Goal: Answer question/provide support: Share knowledge or assist other users

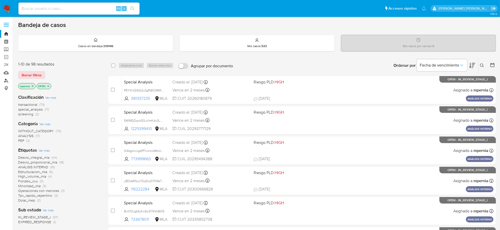
click at [4, 82] on link "Buscador de personas" at bounding box center [30, 81] width 60 height 8
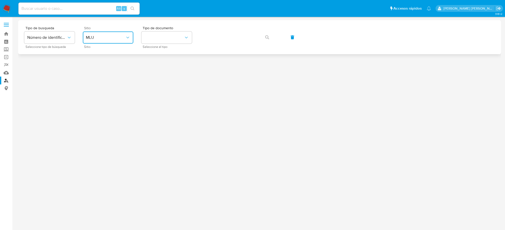
click at [111, 34] on button "MLU" at bounding box center [108, 38] width 50 height 12
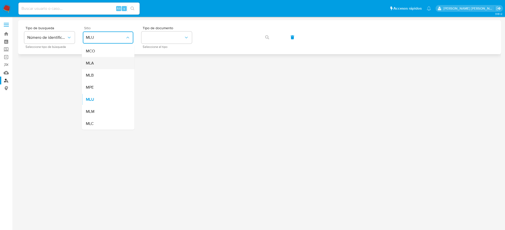
click at [97, 66] on div "MLA" at bounding box center [106, 63] width 41 height 12
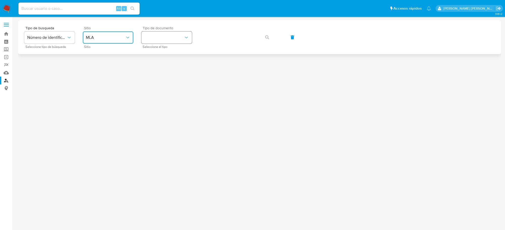
click at [186, 38] on icon "identificationType" at bounding box center [186, 38] width 3 height 2
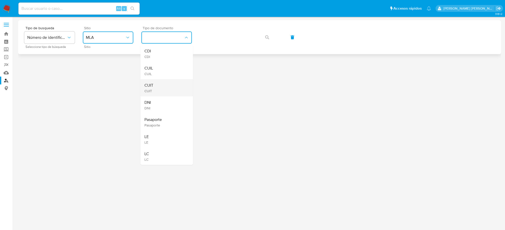
click at [162, 87] on div "CUIT CUIT" at bounding box center [164, 88] width 41 height 17
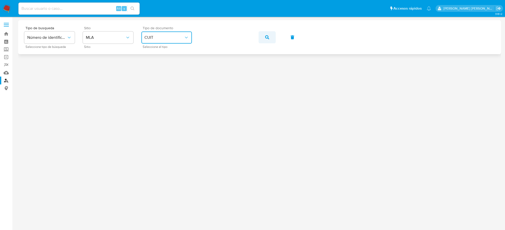
click at [266, 39] on span "button" at bounding box center [267, 37] width 4 height 11
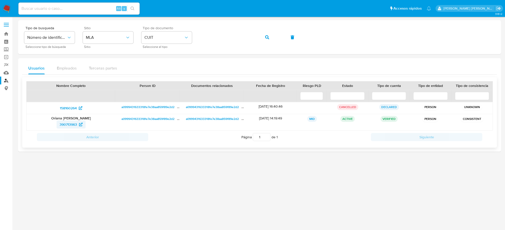
click at [71, 125] on span "390713963" at bounding box center [68, 125] width 17 height 8
click at [266, 34] on span "button" at bounding box center [267, 37] width 4 height 11
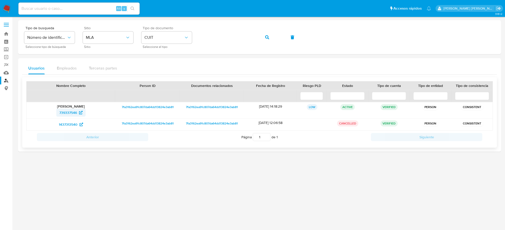
click at [68, 115] on span "739337546" at bounding box center [68, 113] width 18 height 8
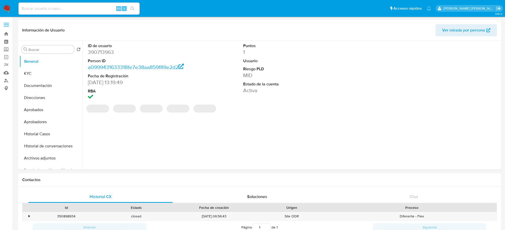
select select "10"
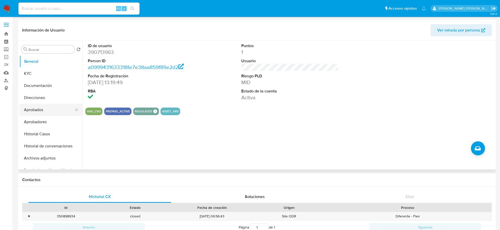
click at [33, 109] on button "Aprobados" at bounding box center [48, 110] width 59 height 12
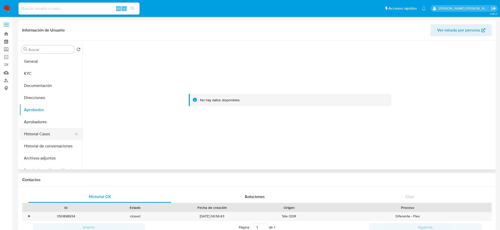
click at [39, 139] on button "Historial Casos" at bounding box center [48, 134] width 59 height 12
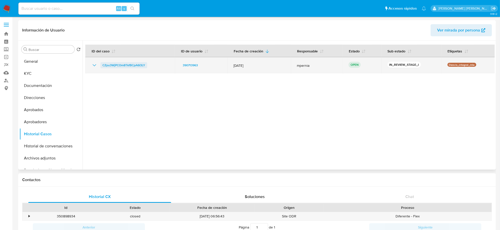
click at [129, 64] on span "CZpu3WjPCOm8TkfBCpA6I3LY" at bounding box center [123, 65] width 43 height 6
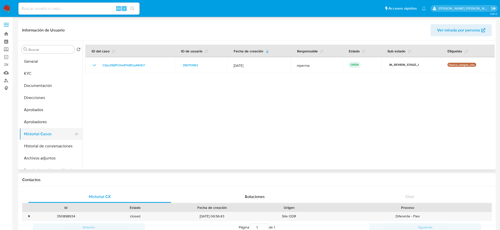
drag, startPoint x: 36, startPoint y: 118, endPoint x: 36, endPoint y: 129, distance: 11.1
click at [36, 118] on button "Aprobadores" at bounding box center [50, 122] width 63 height 12
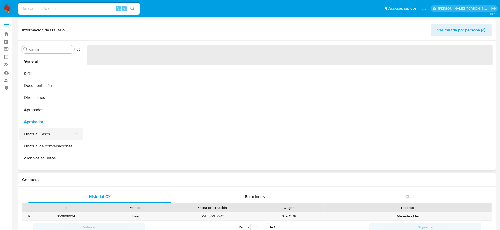
click at [35, 135] on button "Historial Casos" at bounding box center [48, 134] width 59 height 12
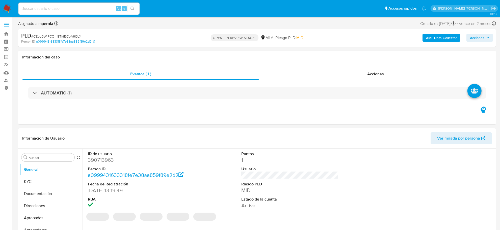
select select "10"
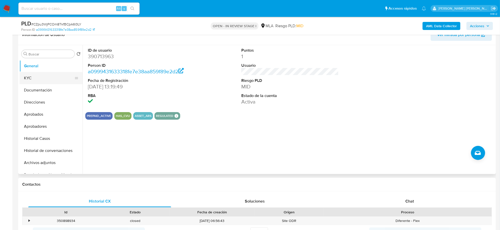
scroll to position [63, 0]
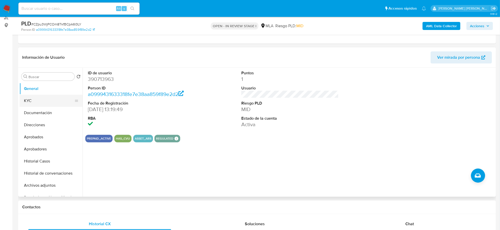
click at [33, 105] on button "KYC" at bounding box center [48, 101] width 59 height 12
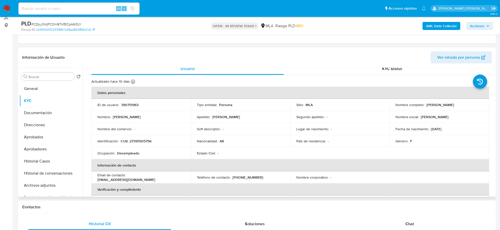
scroll to position [4, 0]
drag, startPoint x: 425, startPoint y: 107, endPoint x: 468, endPoint y: 104, distance: 43.0
click at [468, 104] on div "Nombre completo : Oriana Evangelina Romero" at bounding box center [439, 106] width 87 height 5
click at [30, 109] on button "Documentación" at bounding box center [48, 113] width 59 height 12
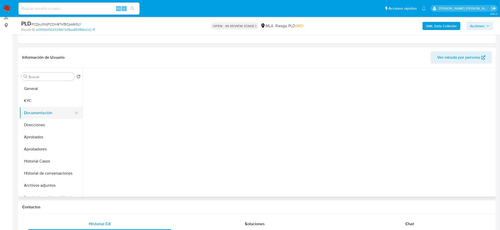
scroll to position [0, 0]
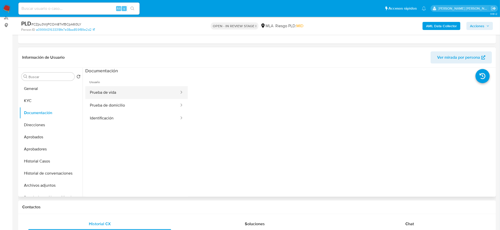
click at [124, 95] on button "Prueba de vida" at bounding box center [132, 92] width 94 height 13
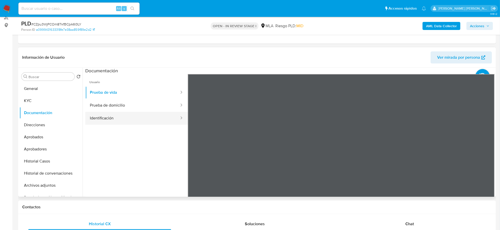
click at [119, 119] on button "Identificación" at bounding box center [132, 118] width 94 height 13
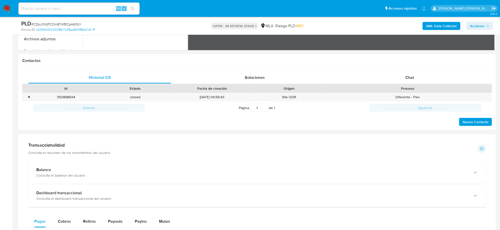
scroll to position [221, 0]
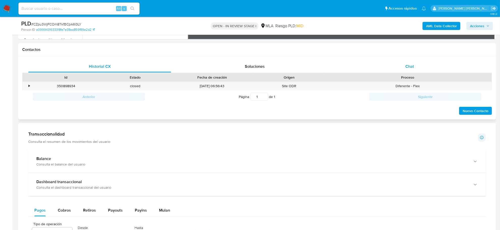
click at [407, 69] on span "Chat" at bounding box center [409, 67] width 9 height 6
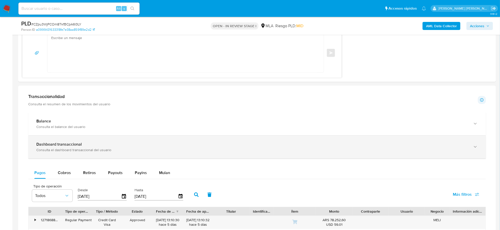
scroll to position [442, 0]
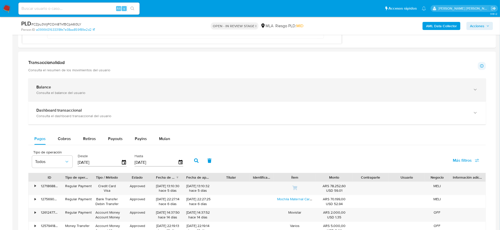
click at [63, 95] on div "Consulta el balance del usuario" at bounding box center [251, 93] width 431 height 5
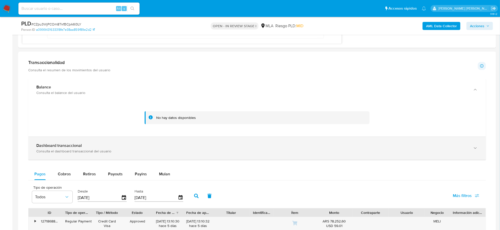
click at [79, 147] on b "Dashboard transaccional" at bounding box center [58, 146] width 45 height 6
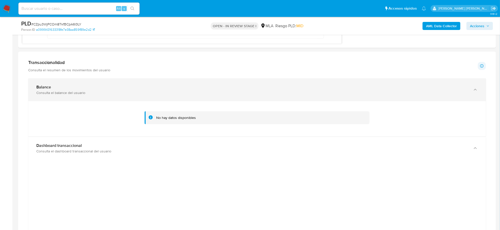
click at [61, 93] on div "Consulta el balance del usuario" at bounding box center [251, 93] width 431 height 5
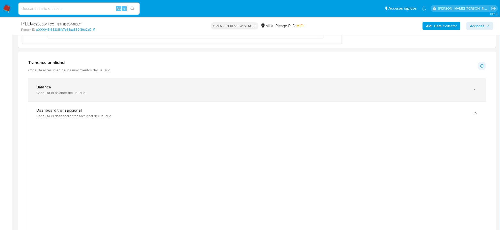
click at [61, 93] on div "Consulta el balance del usuario" at bounding box center [251, 93] width 431 height 5
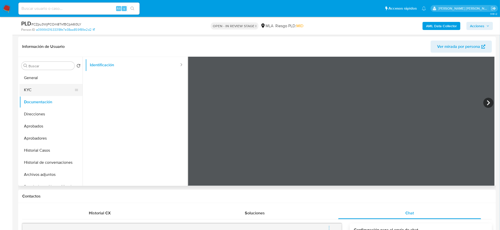
scroll to position [63, 0]
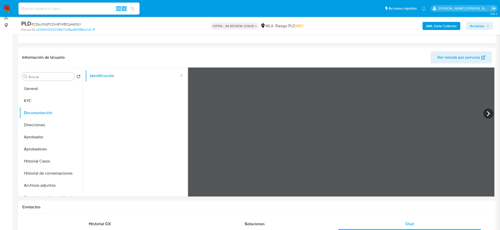
drag, startPoint x: 38, startPoint y: 91, endPoint x: 2, endPoint y: 108, distance: 40.1
click at [38, 91] on button "General" at bounding box center [50, 89] width 63 height 12
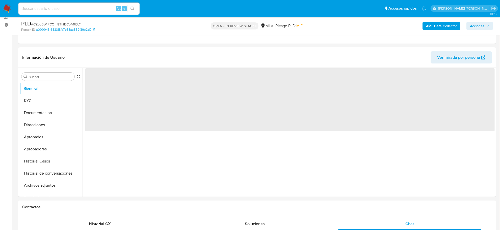
scroll to position [0, 0]
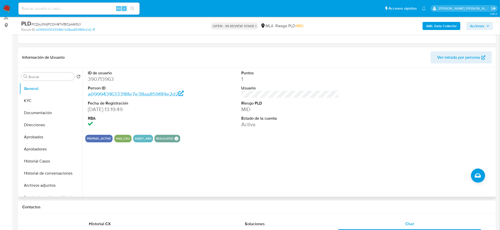
click at [102, 80] on dd "390713963" at bounding box center [136, 79] width 97 height 7
copy dd "390713963"
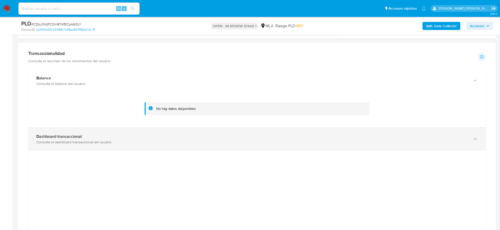
scroll to position [473, 0]
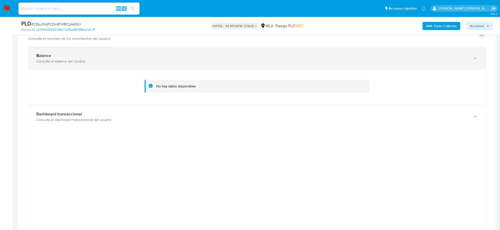
click at [49, 60] on div "Consulta el balance del usuario" at bounding box center [251, 61] width 431 height 5
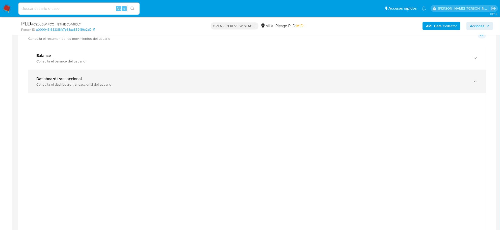
click at [57, 79] on b "Dashboard transaccional" at bounding box center [58, 79] width 45 height 6
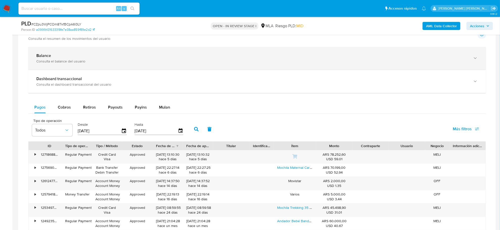
click at [53, 57] on div "Balance" at bounding box center [251, 55] width 431 height 5
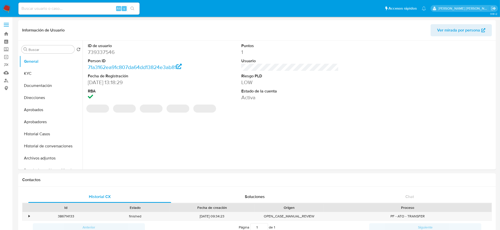
select select "10"
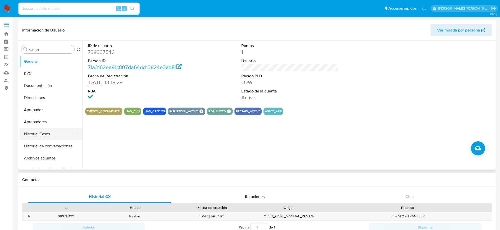
click at [49, 131] on button "Historial Casos" at bounding box center [48, 134] width 59 height 12
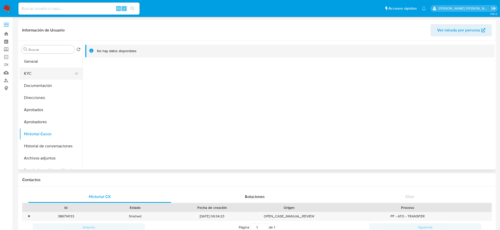
click at [41, 76] on button "KYC" at bounding box center [48, 74] width 59 height 12
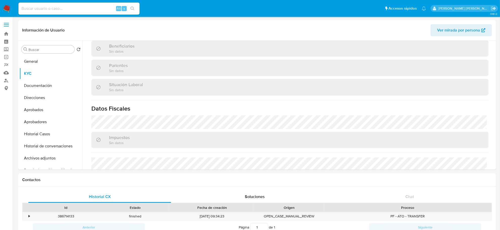
scroll to position [252, 0]
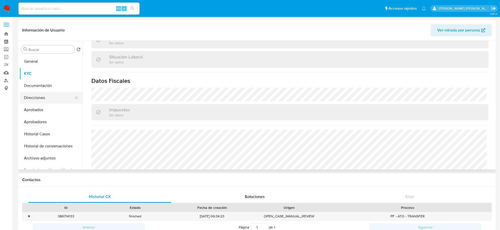
click at [38, 95] on button "Direcciones" at bounding box center [48, 98] width 59 height 12
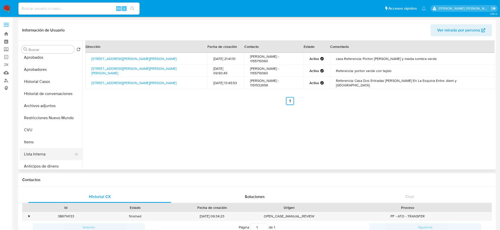
scroll to position [63, 0]
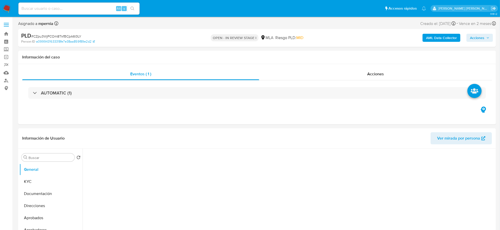
select select "10"
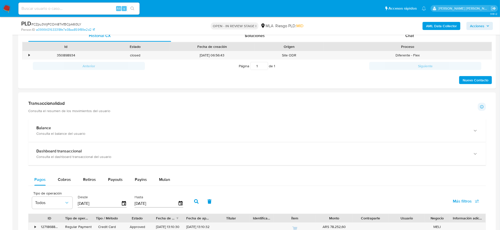
scroll to position [252, 0]
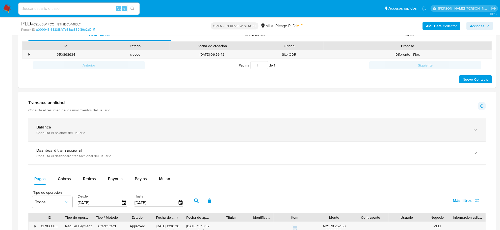
click at [70, 133] on div "Consulta el balance del usuario" at bounding box center [251, 133] width 431 height 5
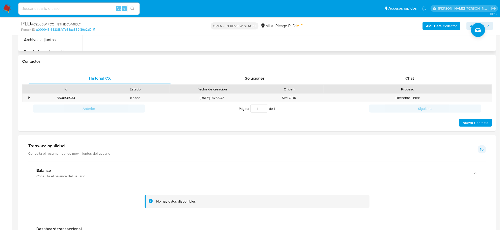
scroll to position [158, 0]
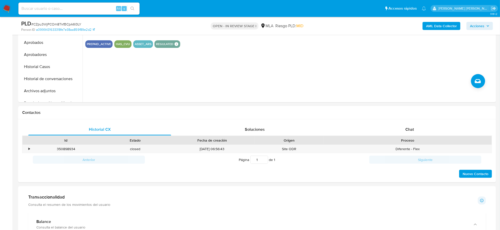
click at [437, 27] on b "AML Data Collector" at bounding box center [441, 26] width 31 height 8
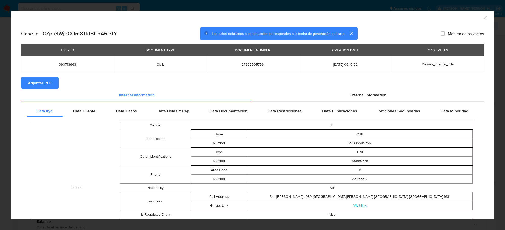
click at [43, 85] on span "Adjuntar PDF" at bounding box center [40, 82] width 24 height 11
click at [482, 18] on icon "Cerrar ventana" at bounding box center [484, 17] width 5 height 5
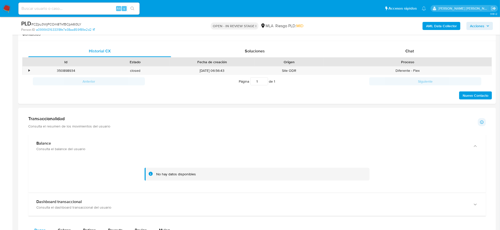
scroll to position [221, 0]
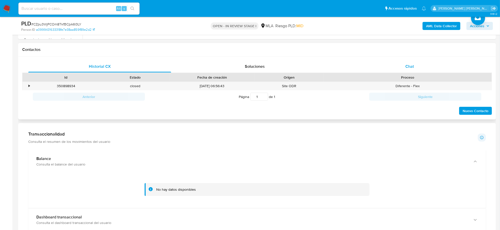
click at [407, 65] on span "Chat" at bounding box center [409, 67] width 9 height 6
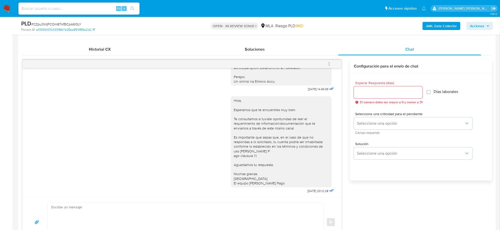
scroll to position [252, 0]
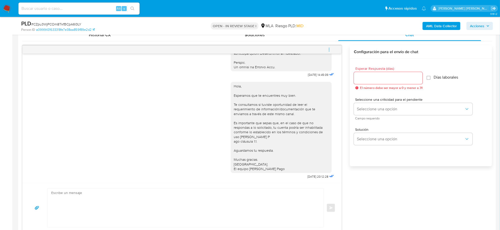
click at [331, 48] on icon "menu-action" at bounding box center [329, 49] width 5 height 5
drag, startPoint x: 307, startPoint y: 41, endPoint x: 308, endPoint y: 44, distance: 3.6
click at [307, 41] on li "Cerrar conversación" at bounding box center [295, 40] width 52 height 9
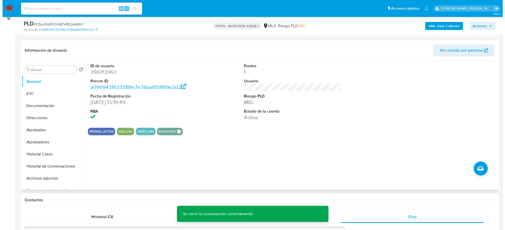
scroll to position [63, 0]
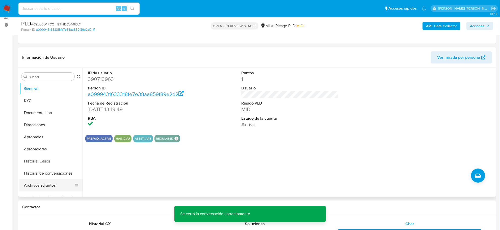
click at [44, 183] on button "Archivos adjuntos" at bounding box center [48, 186] width 59 height 12
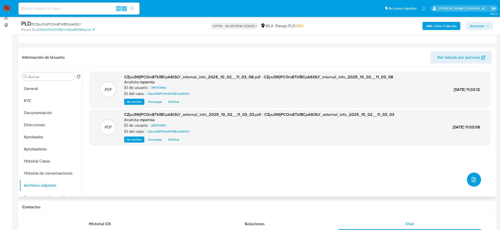
click at [471, 180] on icon "upload-file" at bounding box center [474, 180] width 6 height 6
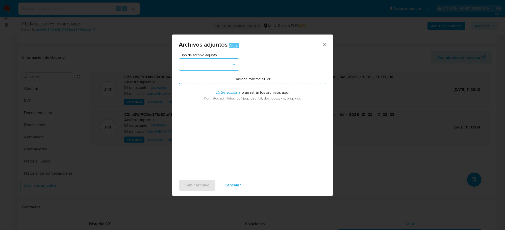
click at [202, 66] on button "button" at bounding box center [209, 65] width 61 height 12
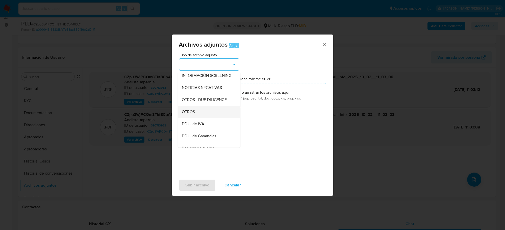
click at [213, 115] on div "OTROS" at bounding box center [207, 112] width 51 height 12
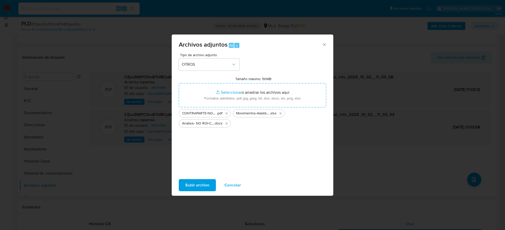
click at [189, 187] on span "Subir archivo" at bounding box center [197, 185] width 24 height 11
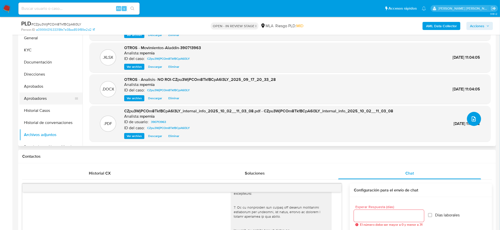
scroll to position [95, 0]
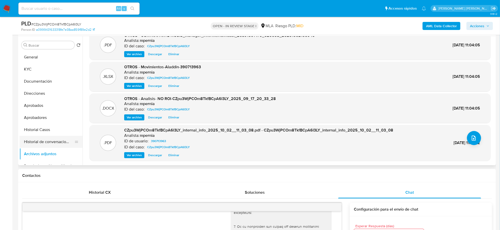
click at [51, 146] on button "Historial de conversaciones" at bounding box center [48, 142] width 59 height 12
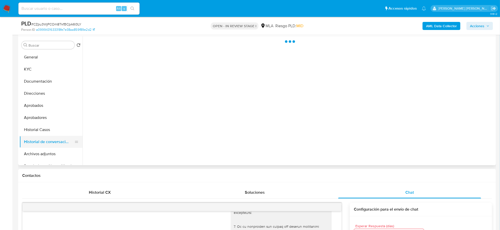
scroll to position [0, 0]
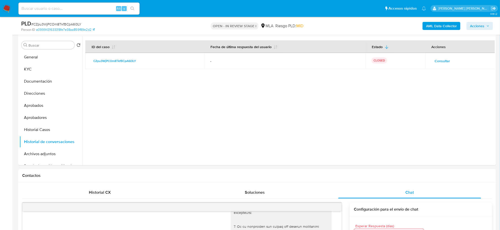
click at [480, 27] on span "Acciones" at bounding box center [477, 26] width 14 height 8
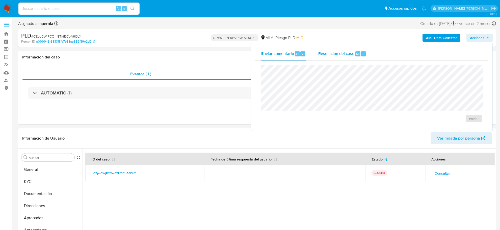
click at [342, 56] on span "Resolución del caso" at bounding box center [336, 54] width 36 height 6
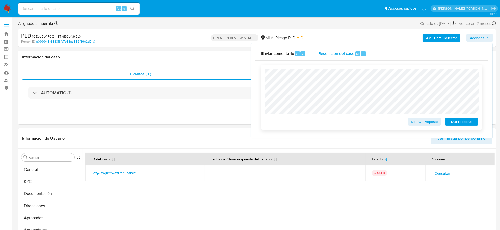
click at [427, 122] on span "No ROI Proposal" at bounding box center [424, 121] width 26 height 7
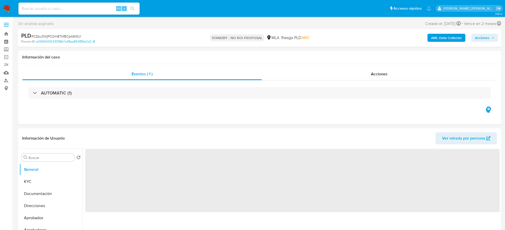
select select "10"
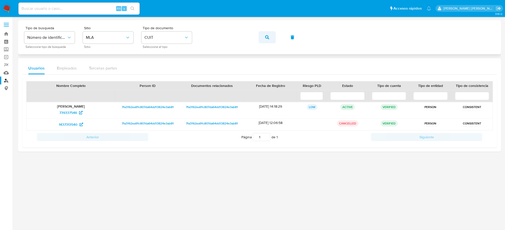
click at [266, 36] on icon "button" at bounding box center [267, 37] width 4 height 4
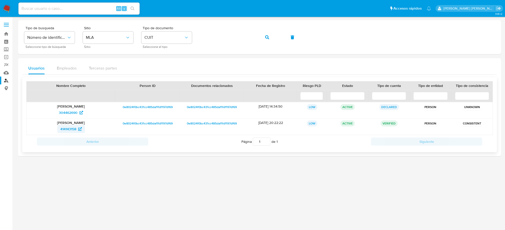
click at [70, 130] on span "414143158" at bounding box center [68, 129] width 16 height 8
click at [267, 38] on icon "button" at bounding box center [267, 37] width 4 height 4
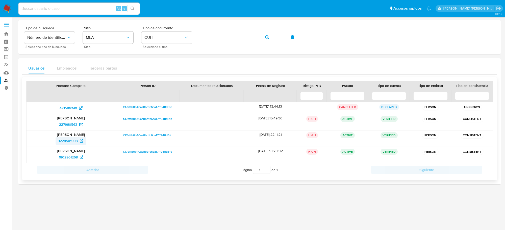
click at [61, 141] on span "1228501903" at bounding box center [68, 141] width 19 height 8
click at [269, 38] on icon "button" at bounding box center [267, 37] width 4 height 4
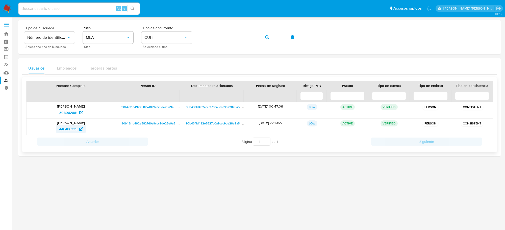
click at [73, 130] on span "446486335" at bounding box center [68, 129] width 18 height 8
click at [275, 38] on button "button" at bounding box center [266, 37] width 17 height 12
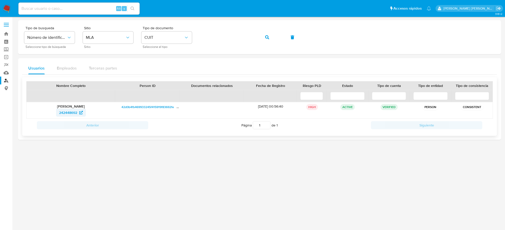
click at [67, 114] on span "242448692" at bounding box center [68, 113] width 18 height 8
click at [270, 38] on button "button" at bounding box center [266, 37] width 17 height 12
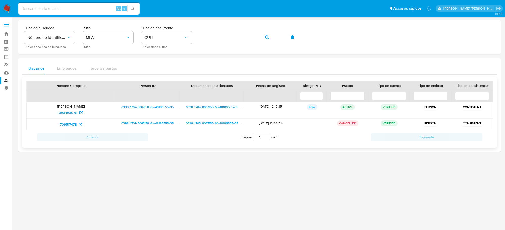
click at [71, 118] on div "Sofia Magali Villar 353463078" at bounding box center [71, 110] width 89 height 16
click at [68, 114] on span "353463078" at bounding box center [68, 113] width 18 height 8
click at [270, 37] on button "button" at bounding box center [266, 37] width 17 height 12
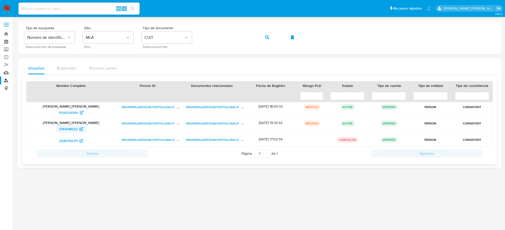
click at [64, 128] on span "1745618622" at bounding box center [68, 129] width 18 height 8
click at [268, 41] on span "button" at bounding box center [267, 37] width 4 height 11
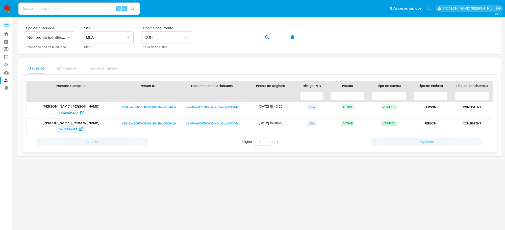
click at [67, 129] on span "1761885513" at bounding box center [68, 129] width 18 height 8
click at [263, 37] on button "button" at bounding box center [266, 37] width 17 height 12
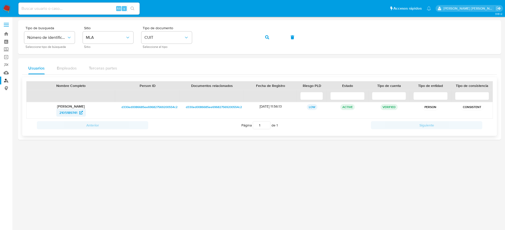
click at [69, 115] on span "2105189741" at bounding box center [68, 113] width 18 height 8
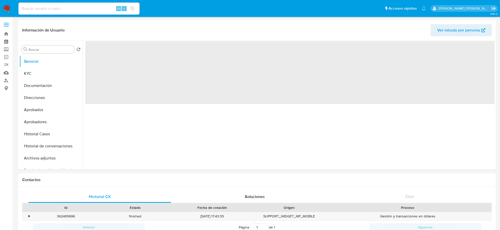
select select "10"
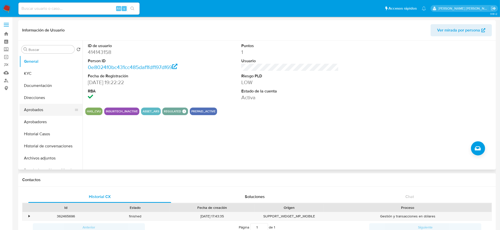
click at [35, 109] on button "Aprobados" at bounding box center [48, 110] width 59 height 12
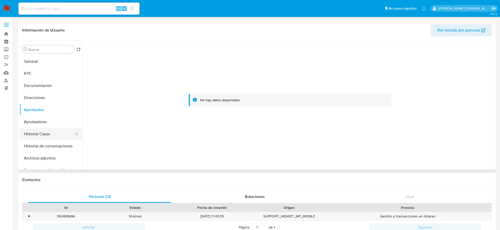
click at [49, 137] on button "Historial Casos" at bounding box center [48, 134] width 59 height 12
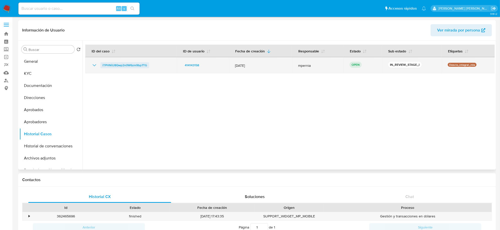
click at [129, 63] on span "iTPHNiU8Qwp2n0W6zm9bp7TG" at bounding box center [124, 65] width 45 height 6
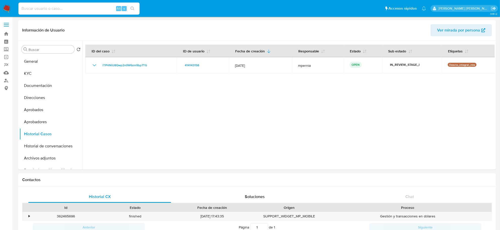
click at [76, 10] on input at bounding box center [78, 8] width 121 height 7
paste input "6wvNgSPZmnyL9YKreh4GXxJq"
type input "6wvNgSPZmnyL9YKreh4GXxJq"
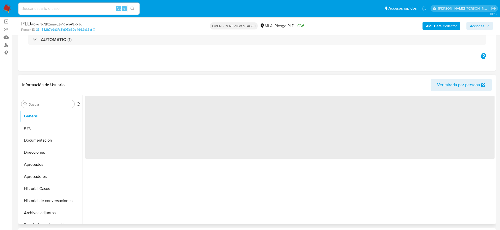
select select "10"
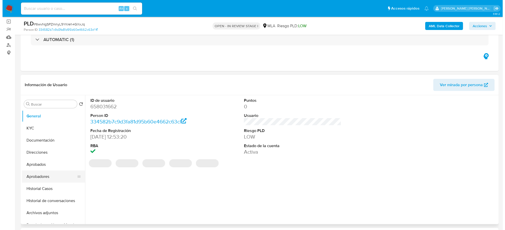
scroll to position [63, 0]
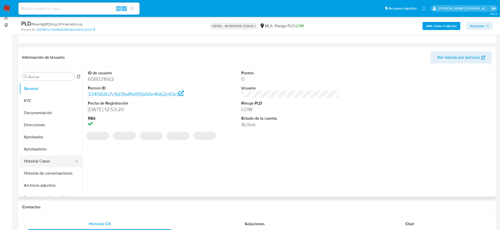
click at [44, 159] on button "Historial Casos" at bounding box center [48, 161] width 59 height 12
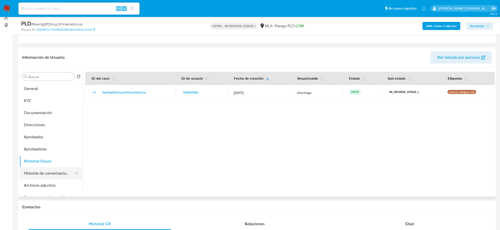
click at [61, 174] on button "Historial de conversaciones" at bounding box center [48, 174] width 59 height 12
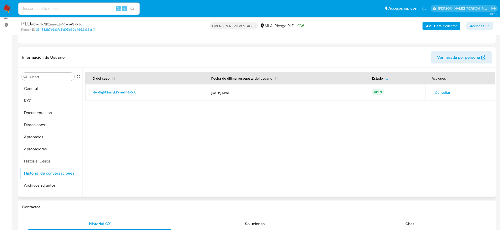
click at [446, 93] on span "Consultar" at bounding box center [442, 92] width 15 height 7
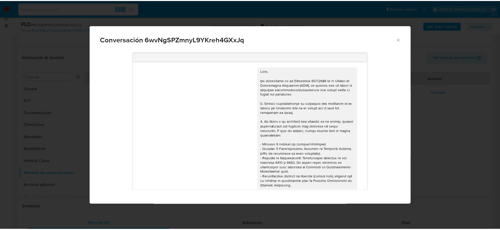
scroll to position [192, 0]
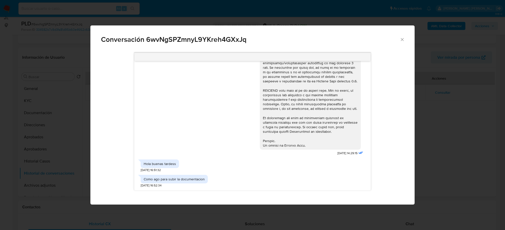
click at [403, 41] on icon "Cerrar" at bounding box center [402, 39] width 5 height 5
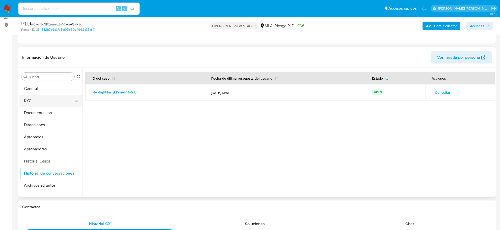
click at [32, 101] on button "KYC" at bounding box center [48, 101] width 59 height 12
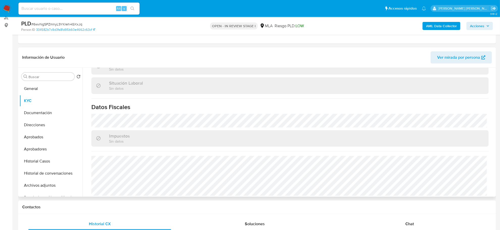
scroll to position [261, 0]
click at [33, 127] on button "Direcciones" at bounding box center [48, 125] width 59 height 12
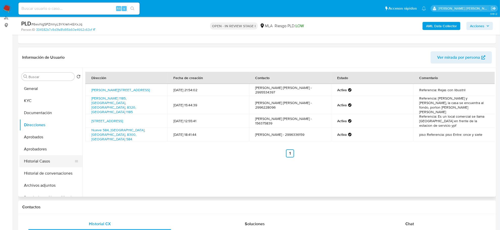
click at [36, 162] on button "Historial Casos" at bounding box center [48, 161] width 59 height 12
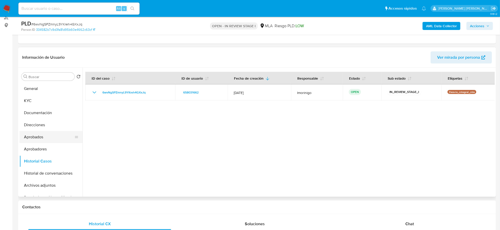
click at [42, 139] on button "Aprobados" at bounding box center [48, 137] width 59 height 12
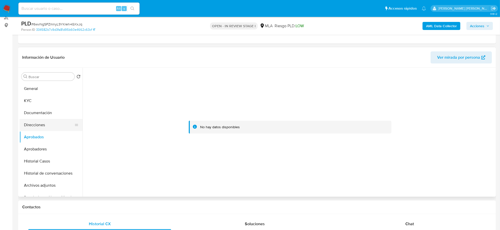
click at [45, 124] on button "Direcciones" at bounding box center [48, 125] width 59 height 12
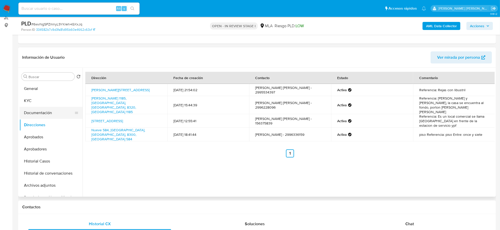
click at [48, 110] on button "Documentación" at bounding box center [48, 113] width 59 height 12
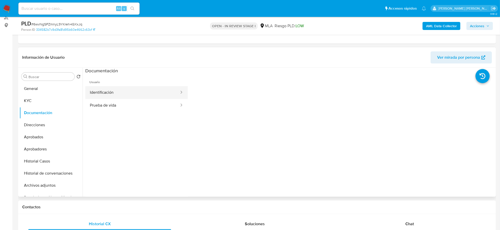
click at [112, 91] on button "Identificación" at bounding box center [132, 92] width 94 height 13
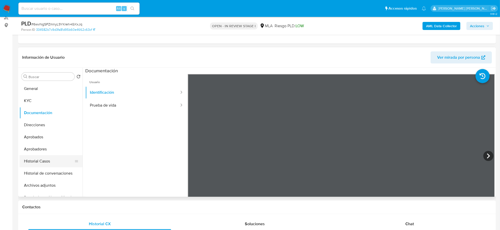
click at [37, 165] on button "Historial Casos" at bounding box center [48, 161] width 59 height 12
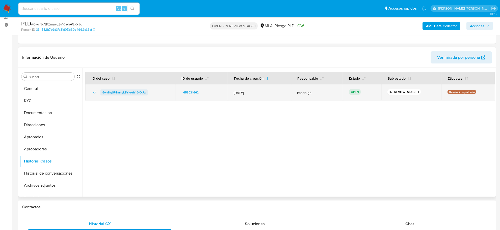
drag, startPoint x: 149, startPoint y: 93, endPoint x: 103, endPoint y: 93, distance: 46.2
click at [103, 93] on div "6wvNgSPZmnyL9YKreh4GXxJq" at bounding box center [130, 93] width 78 height 6
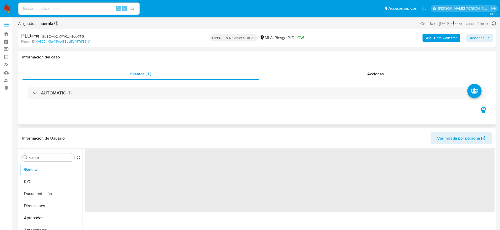
select select "10"
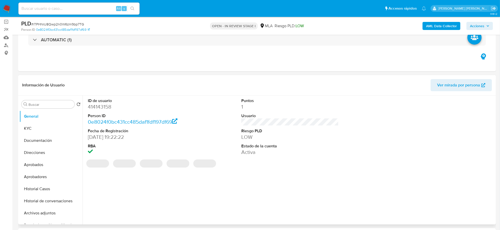
scroll to position [63, 0]
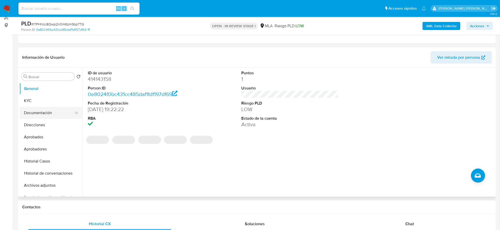
click at [50, 115] on button "Documentación" at bounding box center [48, 113] width 59 height 12
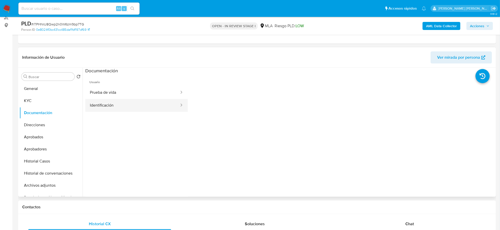
click at [112, 104] on button "Identificación" at bounding box center [132, 105] width 94 height 13
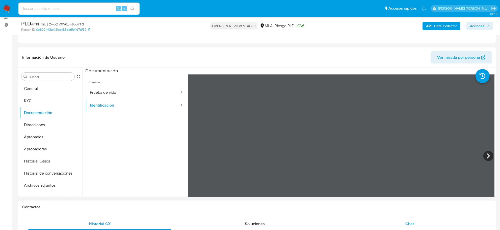
click at [405, 222] on span "Chat" at bounding box center [409, 224] width 9 height 6
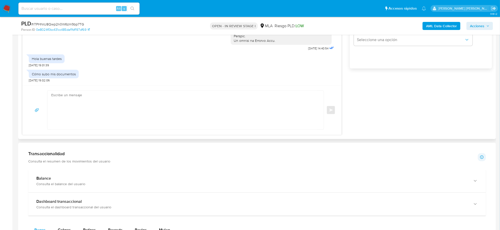
scroll to position [316, 0]
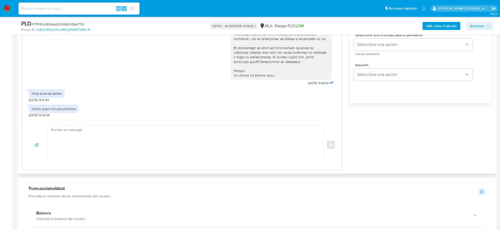
click at [95, 139] on textarea at bounding box center [184, 145] width 266 height 39
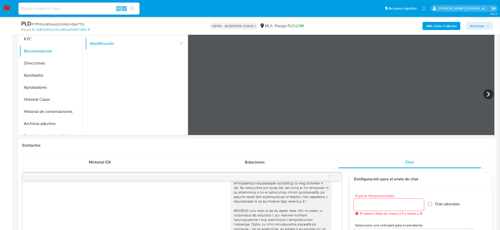
scroll to position [95, 0]
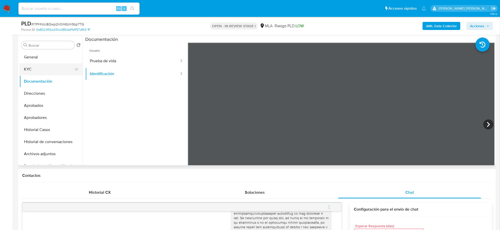
click at [41, 67] on button "KYC" at bounding box center [48, 69] width 59 height 12
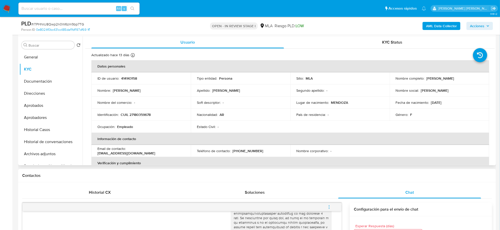
drag, startPoint x: 424, startPoint y: 78, endPoint x: 447, endPoint y: 79, distance: 23.2
click at [447, 79] on div "Nombre completo : María Cristina Alcala" at bounding box center [439, 78] width 87 height 5
copy div "[PERSON_NAME] [PERSON_NAME]"
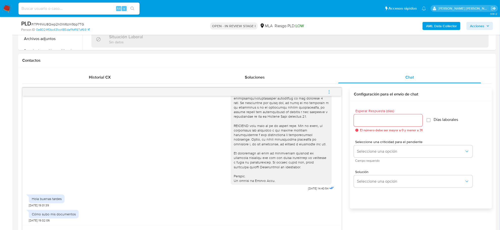
scroll to position [252, 0]
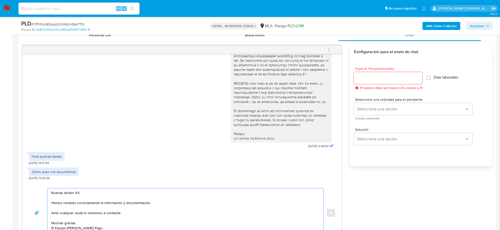
drag, startPoint x: 80, startPoint y: 194, endPoint x: 60, endPoint y: 194, distance: 19.7
paste textarea "[PERSON_NAME] [PERSON_NAME]"
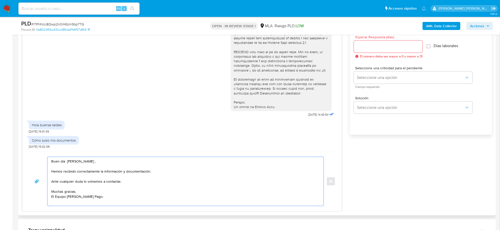
click at [69, 190] on textarea "Buen día María Cristina , Hemos recibido correctamente la información y documen…" at bounding box center [184, 181] width 266 height 49
click at [64, 176] on textarea "Buen día María Cristina , Muchas gracias. Hemos recibido correctamente la infor…" at bounding box center [184, 181] width 266 height 49
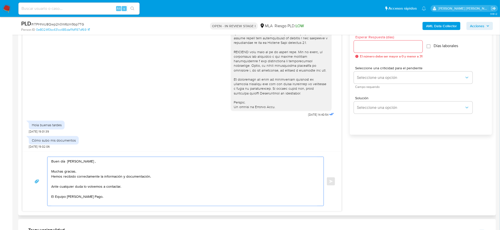
click at [64, 176] on textarea "Buen día María Cristina , Muchas gracias. Hemos recibido correctamente la infor…" at bounding box center [184, 181] width 266 height 49
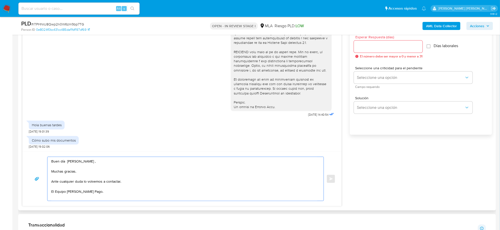
click at [68, 172] on textarea "Buen día María Cristina , Muchas gracias. Ante cualquier duda lo volvemos a con…" at bounding box center [184, 179] width 266 height 44
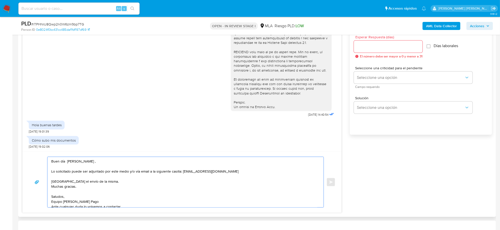
drag, startPoint x: 188, startPoint y: 172, endPoint x: 133, endPoint y: 171, distance: 54.8
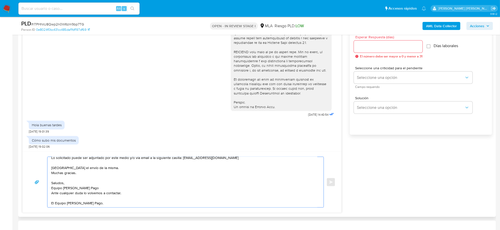
drag, startPoint x: 124, startPoint y: 190, endPoint x: 50, endPoint y: 184, distance: 74.2
click at [50, 184] on div "Buen día María Cristina , Lo solicitado puede ser adjuntado por este medio y/o …" at bounding box center [184, 182] width 274 height 50
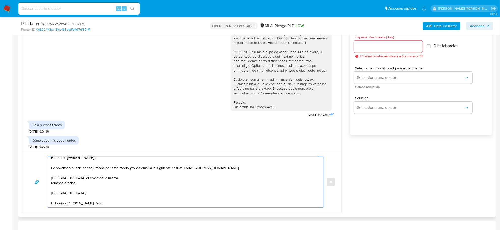
scroll to position [8, 0]
click at [62, 198] on textarea "Buen día María Cristina , Lo solicitado puede ser adjuntado por este medio y/o …" at bounding box center [184, 182] width 266 height 50
click at [61, 194] on textarea "Buen día María Cristina , Lo solicitado puede ser adjuntado por este medio y/o …" at bounding box center [184, 182] width 266 height 50
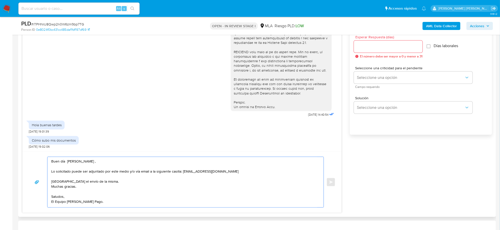
scroll to position [3, 0]
click at [68, 176] on textarea "Buen día María Cristina , Lo solicitado puede ser adjuntado por este medio y/o …" at bounding box center [184, 182] width 266 height 50
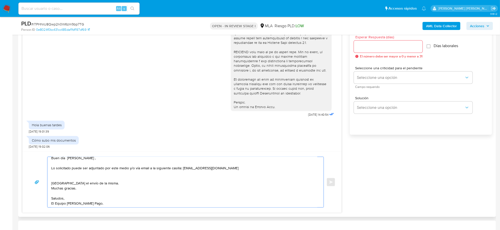
click at [244, 168] on textarea "Buen día María Cristina , Lo solicitado puede ser adjuntado por este medio y/o …" at bounding box center [184, 182] width 266 height 50
click at [78, 174] on textarea "Buen día María Cristina , Lo solicitado puede ser adjuntado por este medio y/o …" at bounding box center [184, 182] width 266 height 50
paste textarea "En función de las operaciones registradas en tu cuenta de Mercado Pago, necesit…"
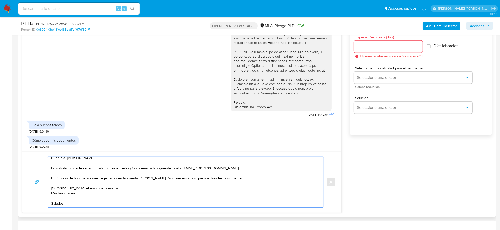
click at [66, 170] on textarea "Buen día María Cristina , Lo solicitado puede ser adjuntado por este medio y/o …" at bounding box center [184, 182] width 266 height 50
drag, startPoint x: 72, startPoint y: 169, endPoint x: 53, endPoint y: 169, distance: 19.4
click at [53, 169] on textarea "Buen día María Cristina , Lo solicitado puede ser adjuntado por este medio y/o …" at bounding box center [184, 182] width 266 height 50
click at [70, 171] on textarea "Buen día María Cristina , Lo solicitado puede ser adjuntado por este medio y/o …" at bounding box center [184, 182] width 266 height 50
click at [71, 168] on textarea "Buen día María Cristina , Lo solicitado puede ser adjuntado por este medio y/o …" at bounding box center [184, 182] width 266 height 50
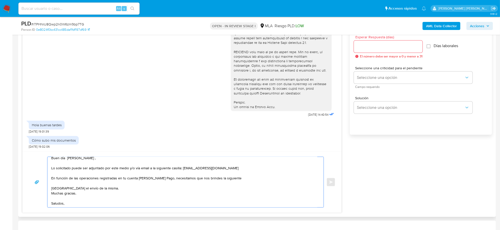
click at [71, 168] on textarea "Buen día María Cristina , Lo solicitado puede ser adjuntado por este medio y/o …" at bounding box center [184, 182] width 266 height 50
drag, startPoint x: 51, startPoint y: 169, endPoint x: 82, endPoint y: 170, distance: 30.8
click at [82, 170] on textarea "Buen día María Cristina , Lo solicitado puede ser adjuntado por este medio y/o …" at bounding box center [184, 182] width 266 height 50
click at [83, 171] on textarea "Buen día María Cristina , Lo solicitado puede ser adjuntado por este medio y/o …" at bounding box center [184, 182] width 266 height 50
click at [215, 180] on textarea "Buen día María Cristina , Lo solicitado puede ser adjuntado por este medio y/o …" at bounding box center [184, 182] width 266 height 50
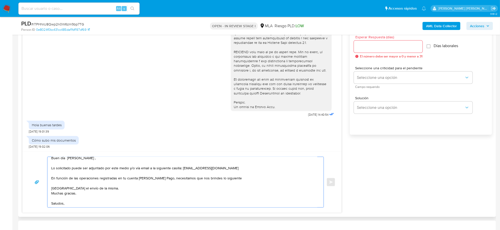
click at [232, 180] on textarea "Buen día María Cristina , Lo solicitado puede ser adjuntado por este medio y/o …" at bounding box center [184, 182] width 266 height 50
paste textarea "- Detalla la actividad que realizas a través de tu cuenta."
click at [54, 165] on textarea "Buen día María Cristina , Lo solicitado puede ser adjuntado por este medio y/o …" at bounding box center [184, 182] width 266 height 50
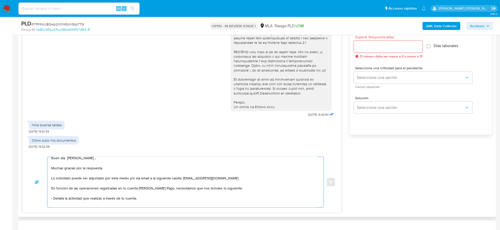
click at [75, 190] on textarea "Buen día María Cristina , Muchas gracias por la respuesta. Lo solicitado puede …" at bounding box center [184, 182] width 266 height 50
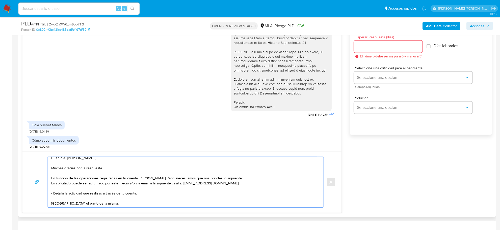
click at [63, 194] on textarea "Buen día María Cristina , Muchas gracias por la respuesta. En función de las op…" at bounding box center [184, 182] width 266 height 50
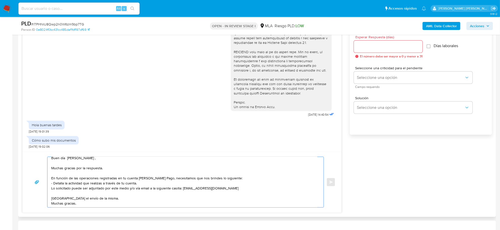
click at [53, 190] on textarea "Buen día María Cristina , Muchas gracias por la respuesta. En función de las op…" at bounding box center [184, 182] width 266 height 50
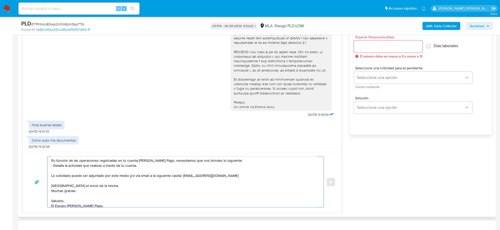
scroll to position [29, 0]
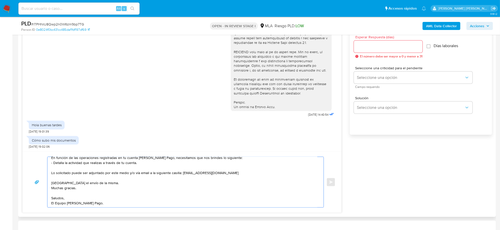
click at [60, 186] on textarea "Buen día María Cristina , Muchas gracias por la respuesta. En función de las op…" at bounding box center [184, 182] width 266 height 50
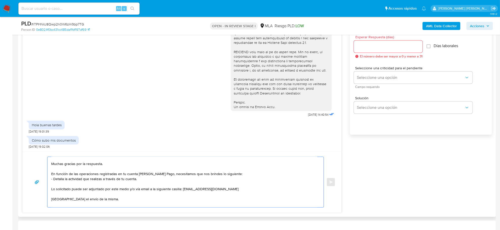
scroll to position [0, 0]
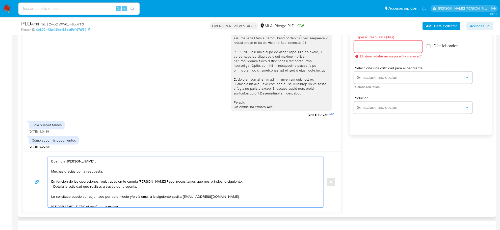
click at [52, 188] on textarea "Buen día María Cristina , Muchas gracias por la respuesta. En función de las op…" at bounding box center [184, 182] width 266 height 50
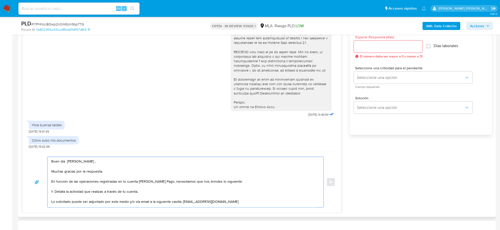
click at [148, 192] on textarea "Buen día María Cristina , Muchas gracias por la respuesta. En función de las op…" at bounding box center [184, 182] width 266 height 50
click at [75, 202] on textarea "Buen día María Cristina , Muchas gracias por la respuesta. En función de las op…" at bounding box center [184, 182] width 266 height 50
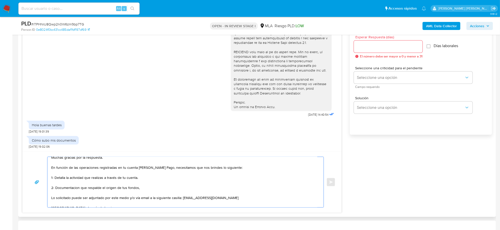
scroll to position [20, 0]
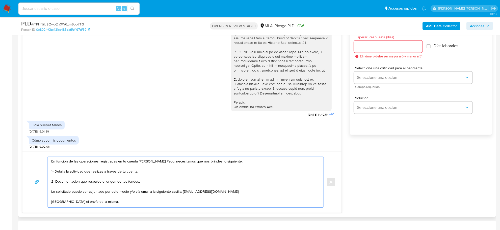
drag, startPoint x: 143, startPoint y: 203, endPoint x: 56, endPoint y: 183, distance: 89.2
click at [56, 183] on textarea "Buen día María Cristina , Muchas gracias por la respuesta. En función de las op…" at bounding box center [184, 182] width 266 height 50
click at [56, 173] on textarea "Buen día María Cristina , Muchas gracias por la respuesta. En función de las op…" at bounding box center [184, 182] width 266 height 50
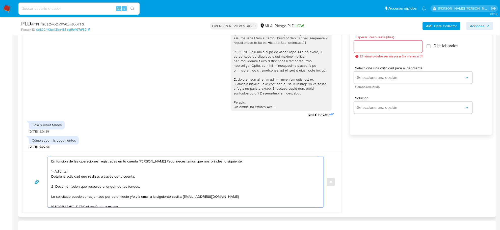
paste textarea "Últimos 3 recibos de sueldo"
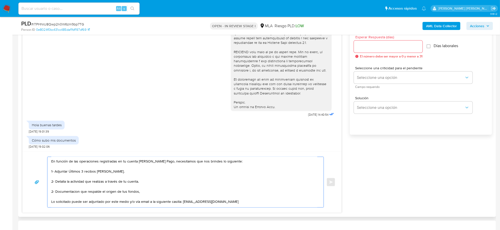
click at [66, 184] on textarea "Buen día María Cristina , Muchas gracias por la respuesta. En función de las op…" at bounding box center [184, 182] width 266 height 50
click at [54, 193] on textarea "Buen día María Cristina , Muchas gracias por la respuesta. En función de las op…" at bounding box center [184, 182] width 266 height 50
drag, startPoint x: 56, startPoint y: 193, endPoint x: 142, endPoint y: 194, distance: 85.8
click at [142, 194] on textarea "Buen día María Cristina , Muchas gracias por la respuesta. En función de las op…" at bounding box center [184, 182] width 266 height 50
paste textarea "vínculo con las siguientes contrapartes con las que operaste, el motivo de las …"
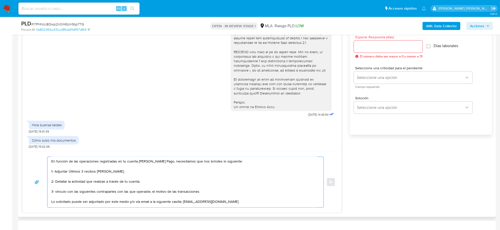
click at [57, 193] on textarea "Buen día María Cristina , Muchas gracias por la respuesta. En función de las op…" at bounding box center [184, 182] width 266 height 50
drag, startPoint x: 74, startPoint y: 194, endPoint x: 149, endPoint y: 192, distance: 75.2
click at [149, 192] on textarea "Buen día María Cristina , Muchas gracias por la respuesta. En función de las op…" at bounding box center [184, 182] width 266 height 50
paste textarea "Leandro Nicolas Leon CUIT 20310662691"
click at [75, 193] on textarea "Buen día María Cristina , Muchas gracias por la respuesta. En función de las op…" at bounding box center [184, 182] width 266 height 50
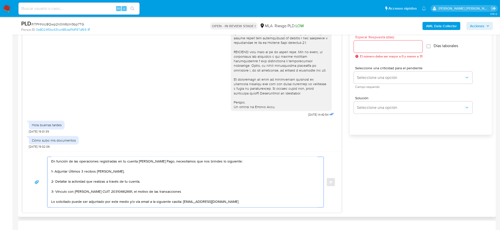
click at [197, 192] on textarea "Buen día María Cristina , Muchas gracias por la respuesta. En función de las op…" at bounding box center [184, 182] width 266 height 50
drag, startPoint x: 69, startPoint y: 173, endPoint x: 112, endPoint y: 172, distance: 42.9
click at [112, 172] on textarea "Buen día María Cristina , Muchas gracias por la respuesta. En función de las op…" at bounding box center [184, 182] width 266 height 50
click at [75, 199] on textarea "Buen día María Cristina , Muchas gracias por la respuesta. En función de las op…" at bounding box center [184, 182] width 266 height 50
paste textarea "Últimos 3 recibos de sueldo."
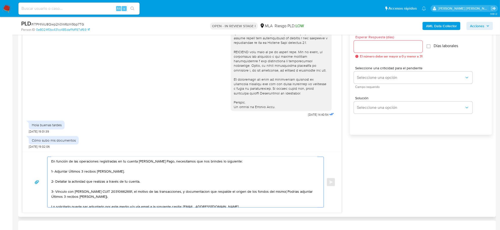
click at [134, 193] on textarea "Buen día María Cristina , Muchas gracias por la respuesta. En función de las op…" at bounding box center [184, 182] width 266 height 50
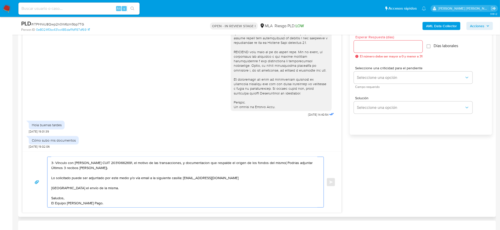
scroll to position [54, 0]
click at [61, 181] on textarea "Buen día María Cristina , Muchas gracias por la respuesta. En función de las op…" at bounding box center [184, 182] width 266 height 50
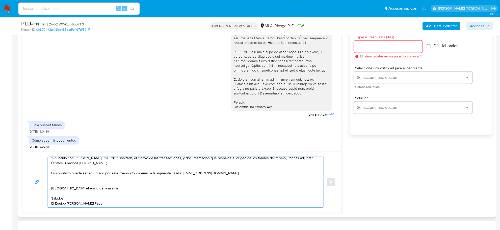
paste textarea "Es importante que sepas que, en caso de no responder a lo solicitado o si lo pr…"
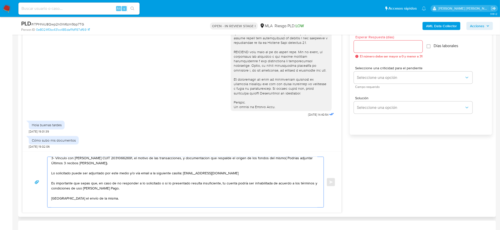
click at [52, 169] on textarea "Buen día María Cristina , Muchas gracias por la respuesta. En función de las op…" at bounding box center [184, 182] width 266 height 50
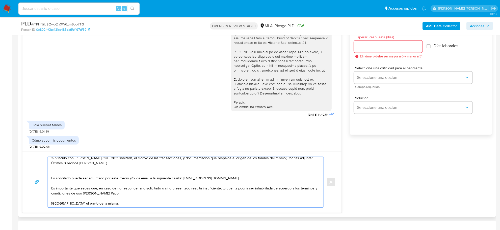
paste textarea "Tené en cuenta que, además de los ejemplos mencionados, podés adjuntar voluntar…"
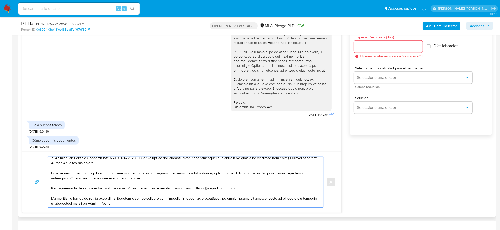
drag, startPoint x: 127, startPoint y: 179, endPoint x: 77, endPoint y: 179, distance: 49.7
click at [77, 179] on textarea at bounding box center [184, 182] width 266 height 50
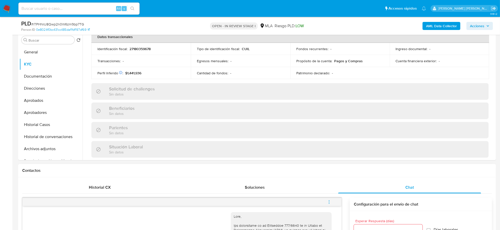
scroll to position [63, 0]
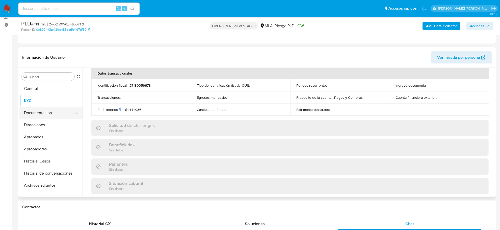
click at [42, 117] on button "Documentación" at bounding box center [48, 113] width 59 height 12
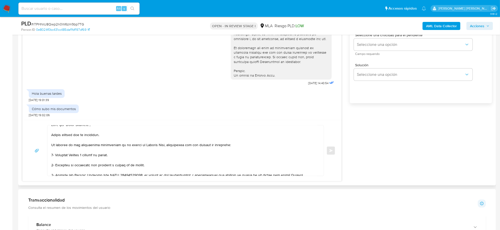
scroll to position [0, 0]
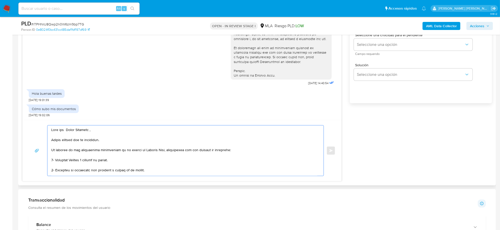
click at [69, 162] on textarea at bounding box center [184, 151] width 266 height 50
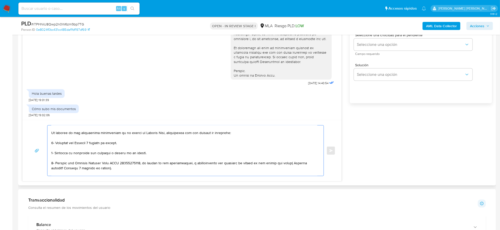
scroll to position [32, 0]
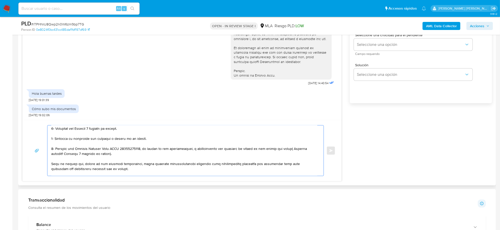
click at [206, 151] on textarea at bounding box center [184, 151] width 266 height 50
click at [295, 150] on textarea at bounding box center [184, 151] width 266 height 50
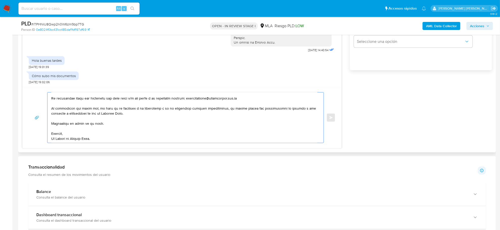
scroll to position [379, 0]
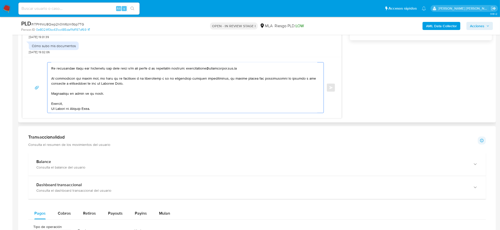
click at [63, 108] on textarea at bounding box center [184, 88] width 266 height 50
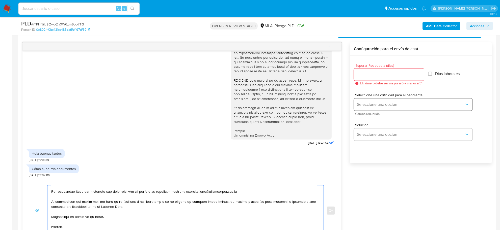
scroll to position [252, 0]
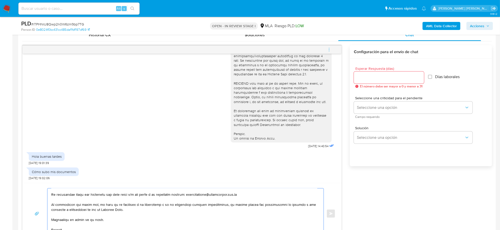
type textarea "Buen día María Cristina , Muchas gracias por la respuesta. En función de las op…"
click at [373, 79] on input "Esperar Respuesta (días)" at bounding box center [389, 77] width 70 height 7
type input "2"
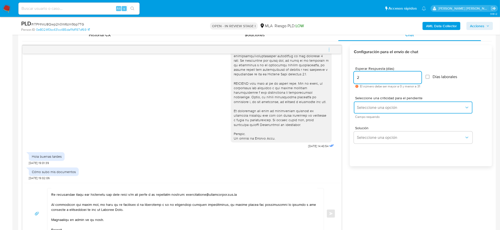
click at [370, 108] on span "Seleccione una opción" at bounding box center [411, 107] width 108 height 5
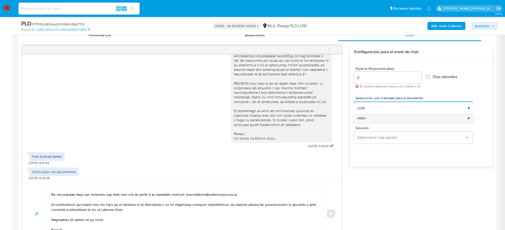
click at [368, 119] on div "HIGH" at bounding box center [411, 118] width 108 height 10
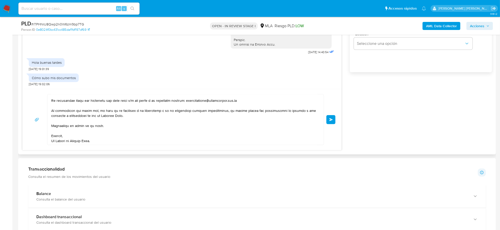
scroll to position [347, 0]
click at [332, 120] on span "Enviar" at bounding box center [331, 119] width 4 height 3
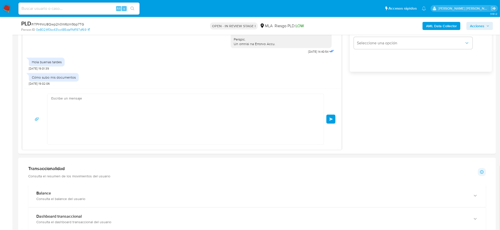
scroll to position [363, 0]
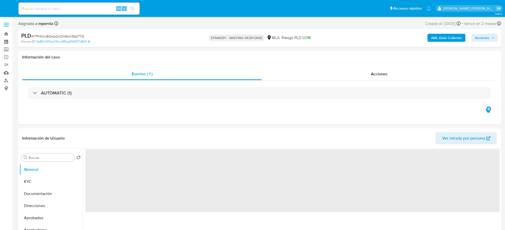
select select "10"
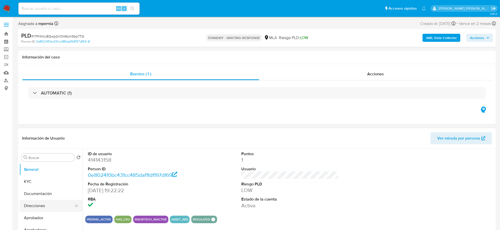
click at [37, 203] on button "Direcciones" at bounding box center [48, 206] width 59 height 12
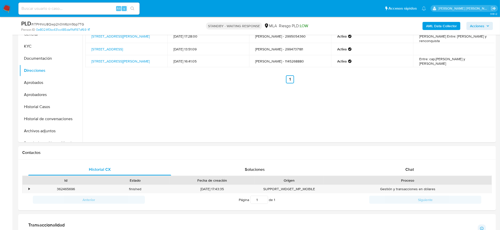
scroll to position [189, 0]
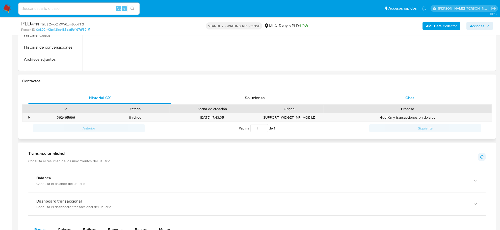
click at [414, 104] on div "Chat" at bounding box center [409, 98] width 143 height 12
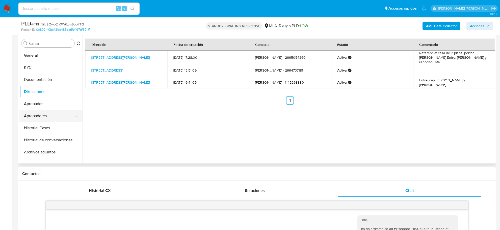
scroll to position [95, 0]
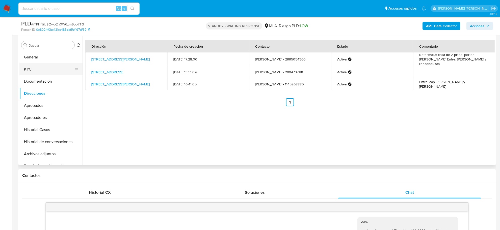
click at [29, 69] on button "KYC" at bounding box center [48, 69] width 59 height 12
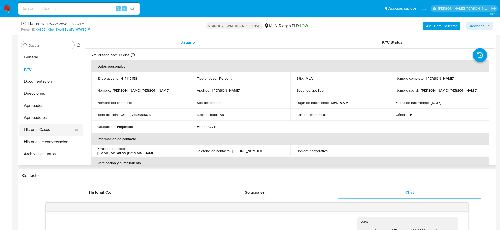
click at [37, 129] on button "Historial Casos" at bounding box center [48, 130] width 59 height 12
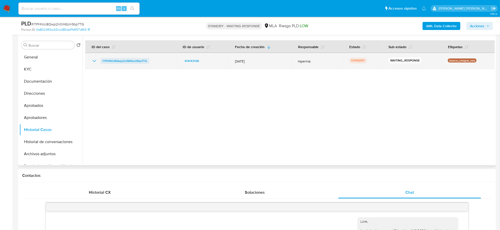
drag, startPoint x: 150, startPoint y: 61, endPoint x: 101, endPoint y: 61, distance: 48.7
click at [101, 61] on div "iTPHNiU8Qwp2n0W6zm9bp7TG" at bounding box center [130, 61] width 79 height 6
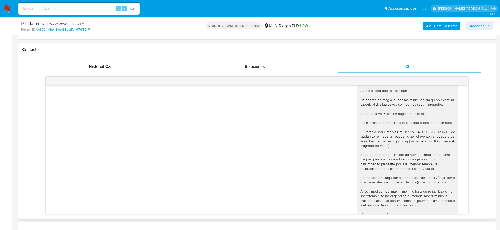
scroll to position [268, 0]
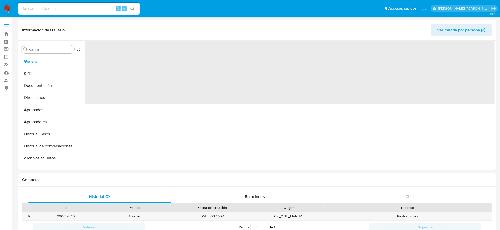
select select "10"
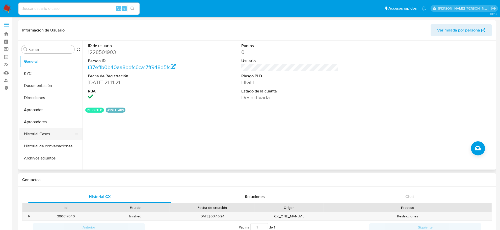
click at [40, 132] on button "Historial Casos" at bounding box center [48, 134] width 59 height 12
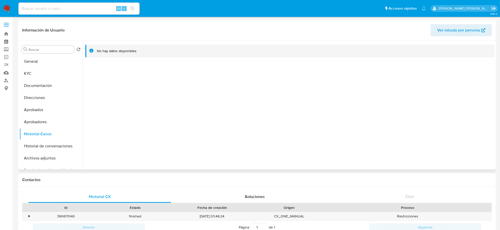
click at [470, 29] on span "Ver mirada por persona" at bounding box center [458, 30] width 43 height 12
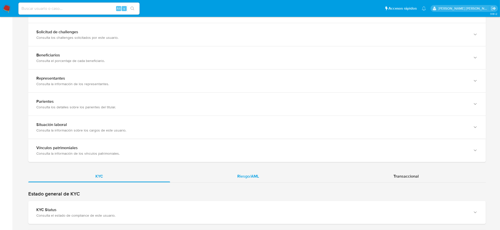
click at [252, 172] on div "Riesgo/AML" at bounding box center [248, 177] width 156 height 12
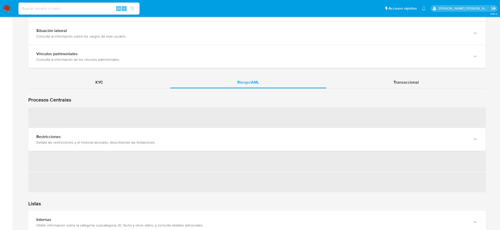
scroll to position [410, 0]
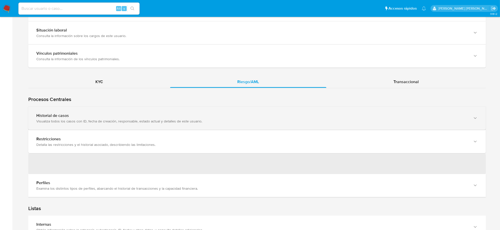
click at [113, 118] on div "Historial de casos" at bounding box center [251, 115] width 431 height 5
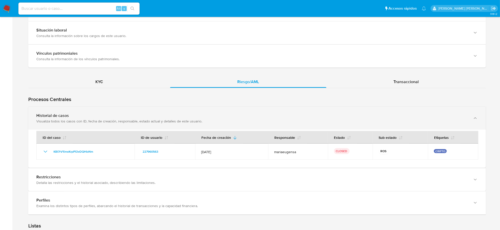
click at [113, 118] on div "Historial de casos" at bounding box center [251, 115] width 431 height 5
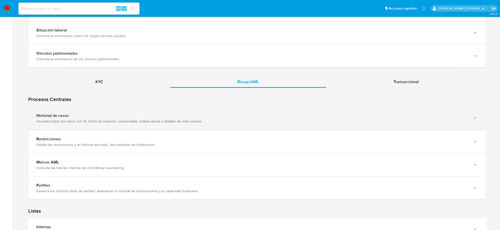
click at [113, 117] on div "Historial de casos" at bounding box center [251, 115] width 431 height 5
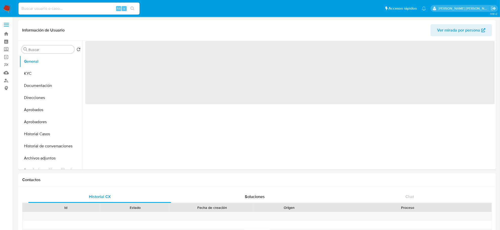
select select "10"
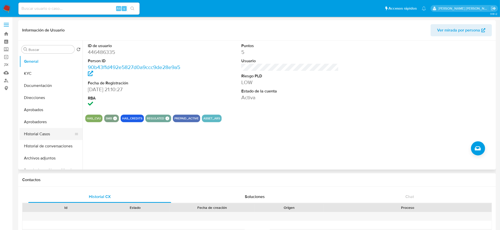
click at [36, 138] on button "Historial Casos" at bounding box center [48, 134] width 59 height 12
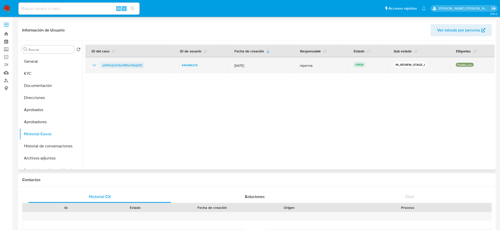
click at [118, 65] on span "pAS1nqUUrSuO6ELvUfpqtZ1j" at bounding box center [122, 65] width 40 height 6
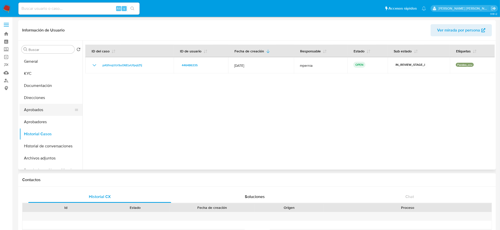
click at [31, 109] on button "Aprobados" at bounding box center [48, 110] width 59 height 12
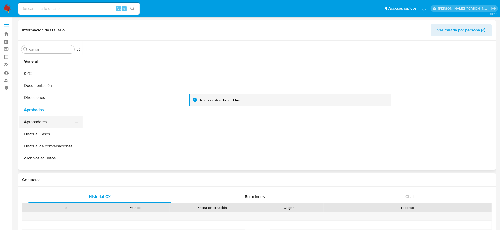
click at [31, 118] on button "Aprobadores" at bounding box center [48, 122] width 59 height 12
click at [27, 75] on button "KYC" at bounding box center [48, 74] width 59 height 12
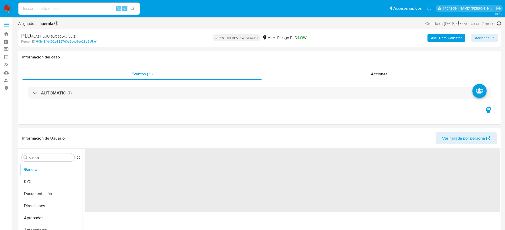
select select "10"
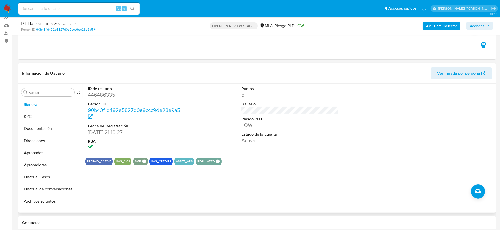
scroll to position [63, 0]
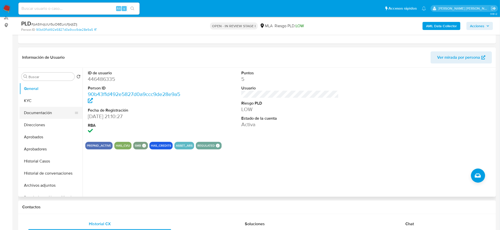
click at [46, 114] on button "Documentación" at bounding box center [48, 113] width 59 height 12
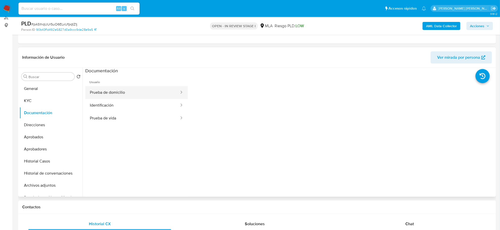
click at [113, 94] on button "Prueba de domicilio" at bounding box center [132, 92] width 94 height 13
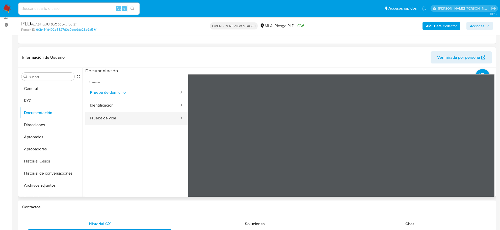
click at [129, 119] on button "Prueba de vida" at bounding box center [132, 118] width 94 height 13
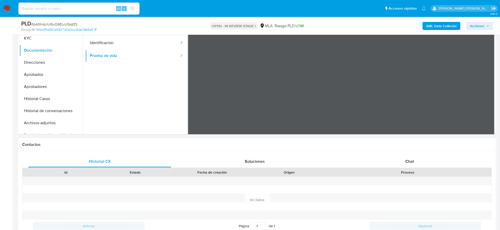
scroll to position [126, 0]
click at [417, 159] on div "Chat" at bounding box center [409, 161] width 143 height 12
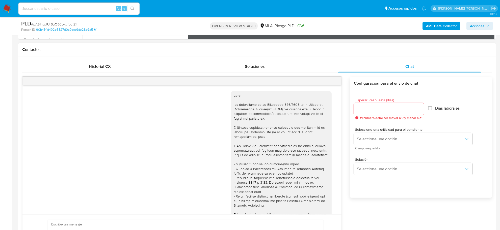
scroll to position [268, 0]
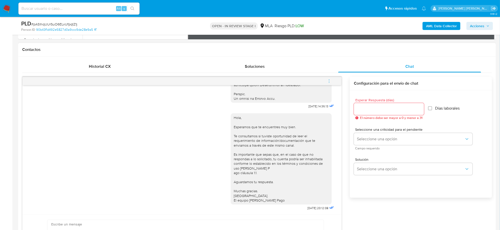
click at [328, 82] on icon "menu-action" at bounding box center [329, 81] width 5 height 5
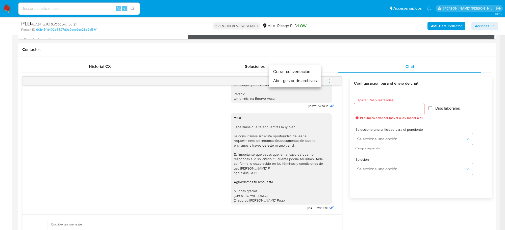
click at [302, 72] on li "Cerrar conversación" at bounding box center [295, 71] width 52 height 9
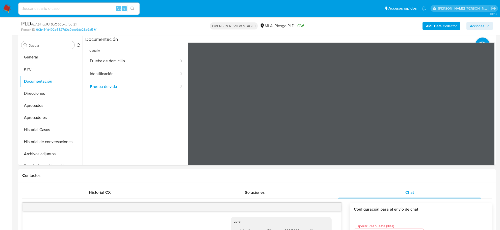
scroll to position [0, 0]
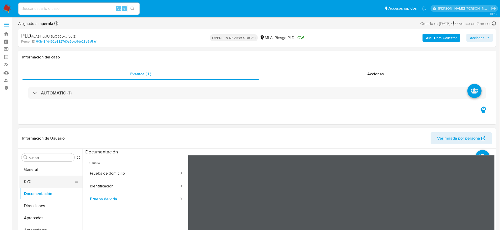
click at [32, 185] on button "KYC" at bounding box center [48, 182] width 59 height 12
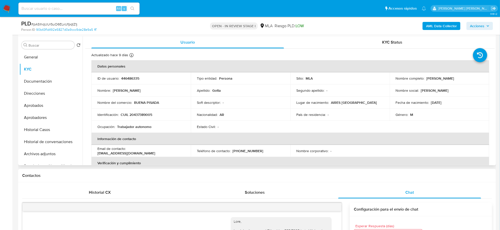
drag, startPoint x: 425, startPoint y: 79, endPoint x: 462, endPoint y: 83, distance: 37.6
click at [462, 83] on td "Nombre completo : Juan Pablo Tomás Gotta" at bounding box center [439, 78] width 99 height 12
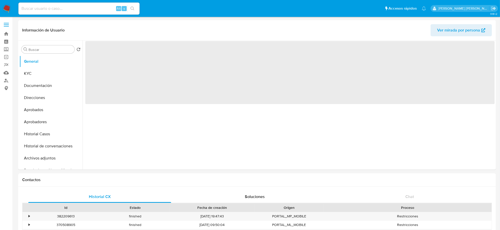
select select "10"
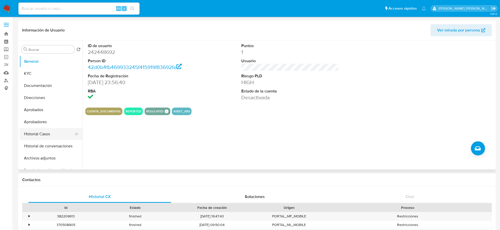
click at [35, 133] on button "Historial Casos" at bounding box center [48, 134] width 59 height 12
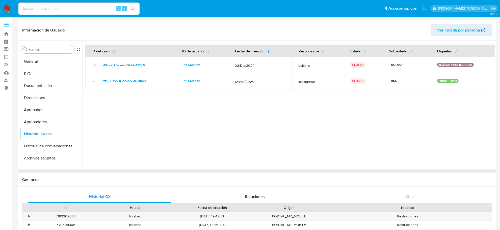
scroll to position [32, 0]
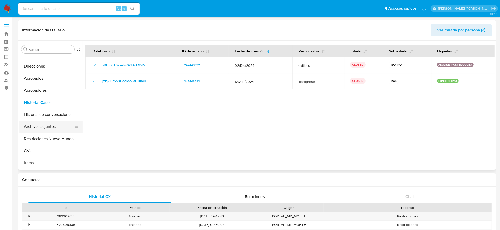
click at [34, 128] on button "Archivos adjuntos" at bounding box center [48, 127] width 59 height 12
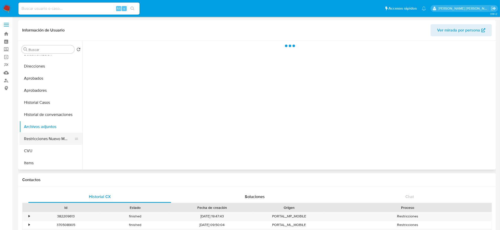
click at [37, 141] on button "Restricciones Nuevo Mundo" at bounding box center [48, 139] width 59 height 12
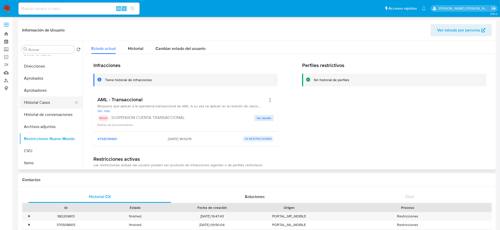
click at [38, 100] on button "Historial Casos" at bounding box center [48, 103] width 59 height 12
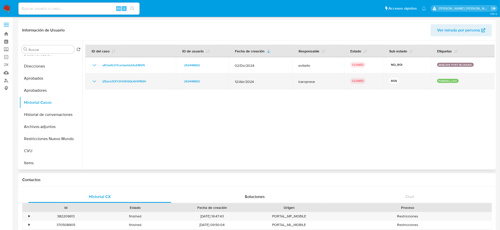
click at [95, 82] on icon "Mostrar/Ocultar" at bounding box center [95, 82] width 4 height 2
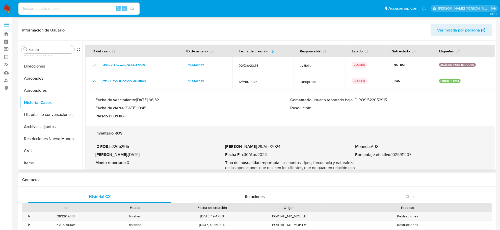
drag, startPoint x: 328, startPoint y: 100, endPoint x: 394, endPoint y: 101, distance: 65.9
click at [394, 101] on p "Comentario : Usuario reportado bajo ID ROS 522052915" at bounding box center [387, 100] width 195 height 5
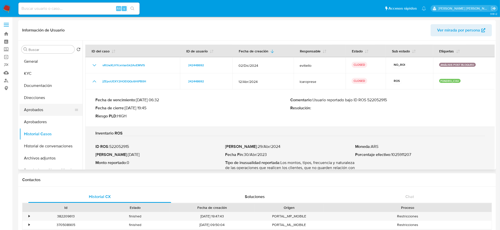
click at [37, 76] on button "KYC" at bounding box center [50, 74] width 63 height 12
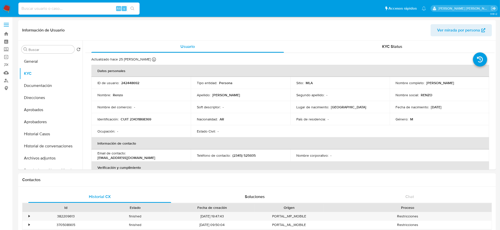
click at [88, 7] on input at bounding box center [78, 8] width 121 height 7
paste input "yYHbNU6PreCzxM4KFxJMEbSu"
type input "yYHbNU6PreCzxM4KFxJMEbSu"
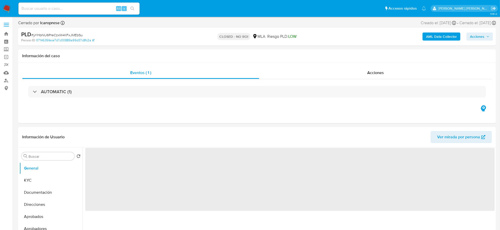
select select "10"
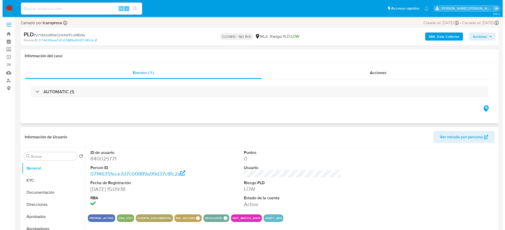
scroll to position [63, 0]
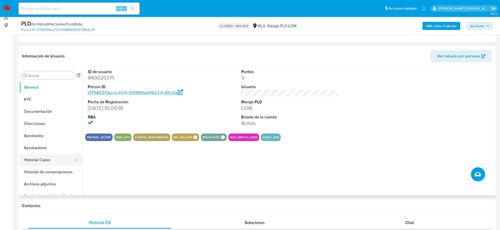
click at [37, 159] on button "Historial Casos" at bounding box center [48, 160] width 59 height 12
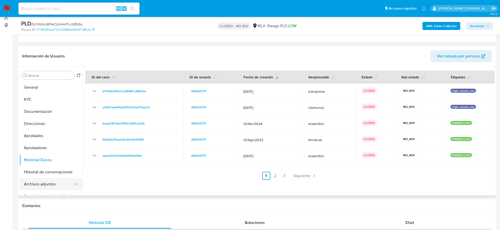
click at [43, 183] on button "Archivos adjuntos" at bounding box center [48, 184] width 59 height 12
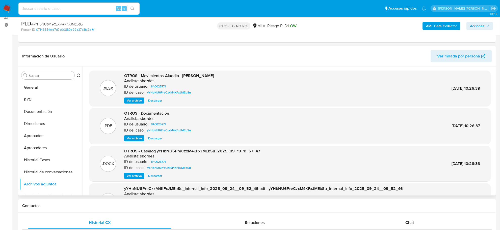
click at [131, 175] on span "Ver archivo" at bounding box center [134, 176] width 15 height 5
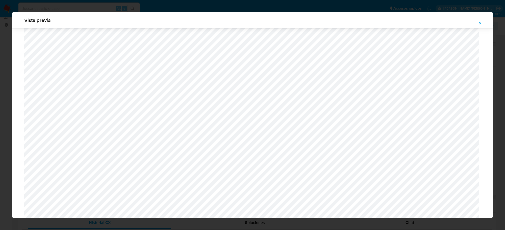
scroll to position [431, 0]
click at [479, 23] on icon "Attachment preview" at bounding box center [480, 23] width 4 height 4
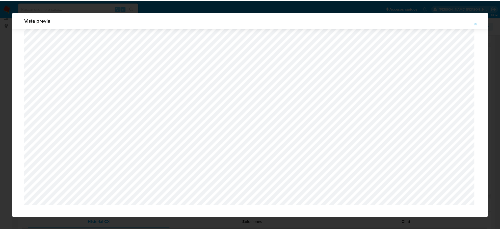
scroll to position [0, 0]
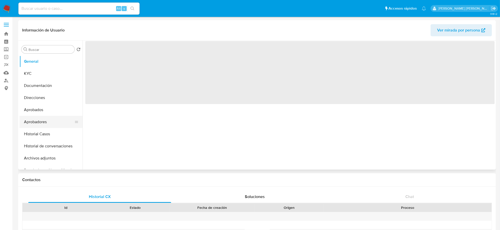
select select "10"
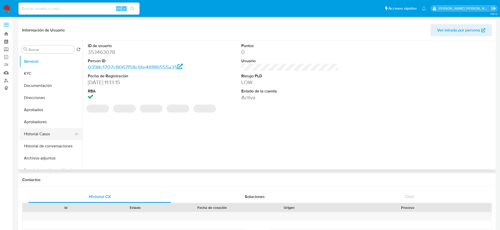
click at [40, 133] on button "Historial Casos" at bounding box center [48, 134] width 59 height 12
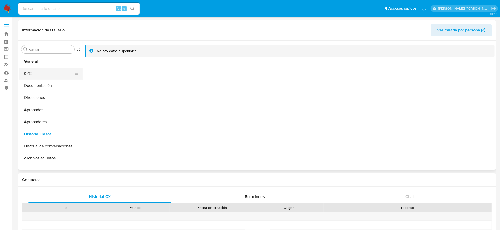
click at [37, 73] on button "KYC" at bounding box center [48, 74] width 59 height 12
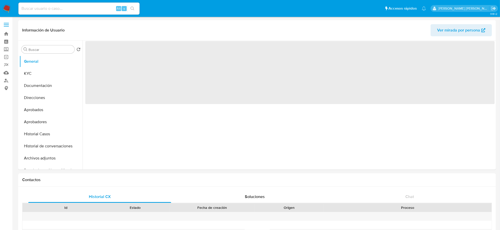
select select "10"
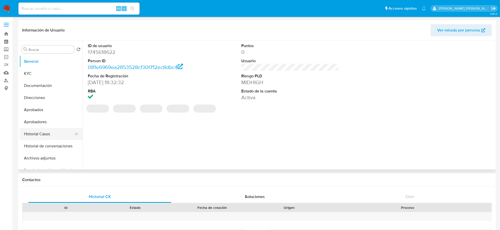
click at [45, 135] on button "Historial Casos" at bounding box center [48, 134] width 59 height 12
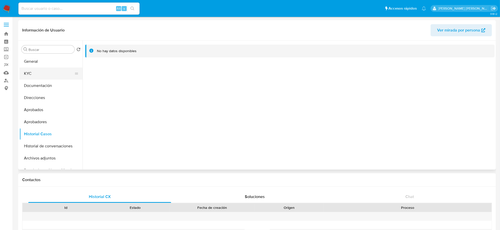
click at [33, 75] on button "KYC" at bounding box center [48, 74] width 59 height 12
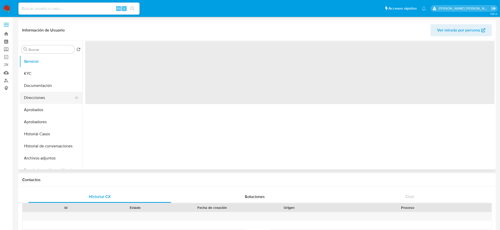
select select "10"
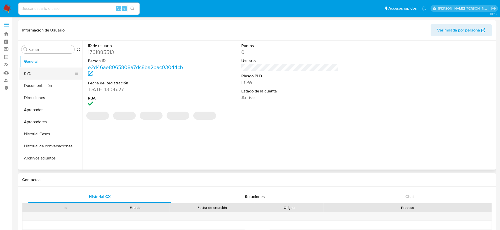
click at [34, 75] on button "KYC" at bounding box center [48, 74] width 59 height 12
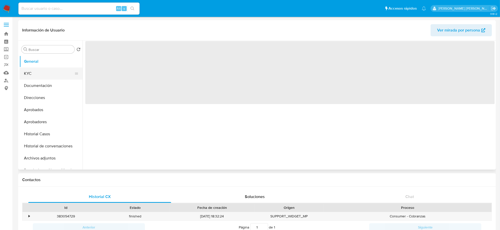
click at [34, 72] on button "KYC" at bounding box center [48, 74] width 59 height 12
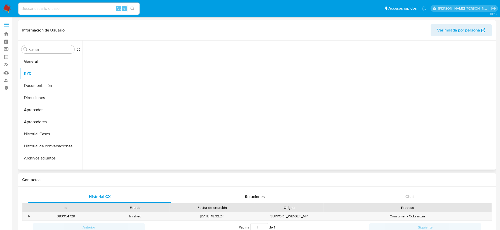
select select "10"
